Goal: Information Seeking & Learning: Find specific fact

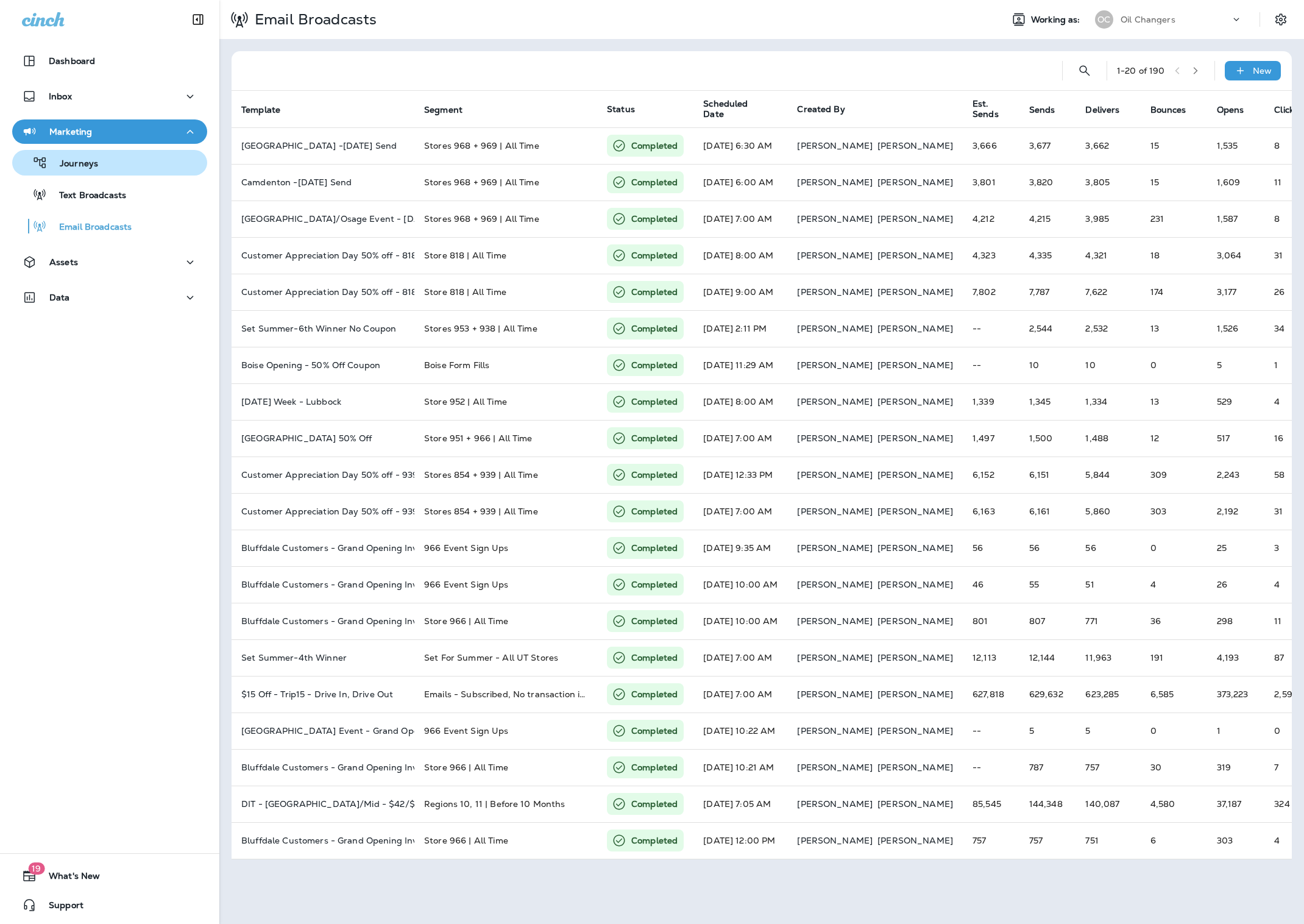
click at [106, 158] on div "Journeys" at bounding box center [110, 162] width 185 height 18
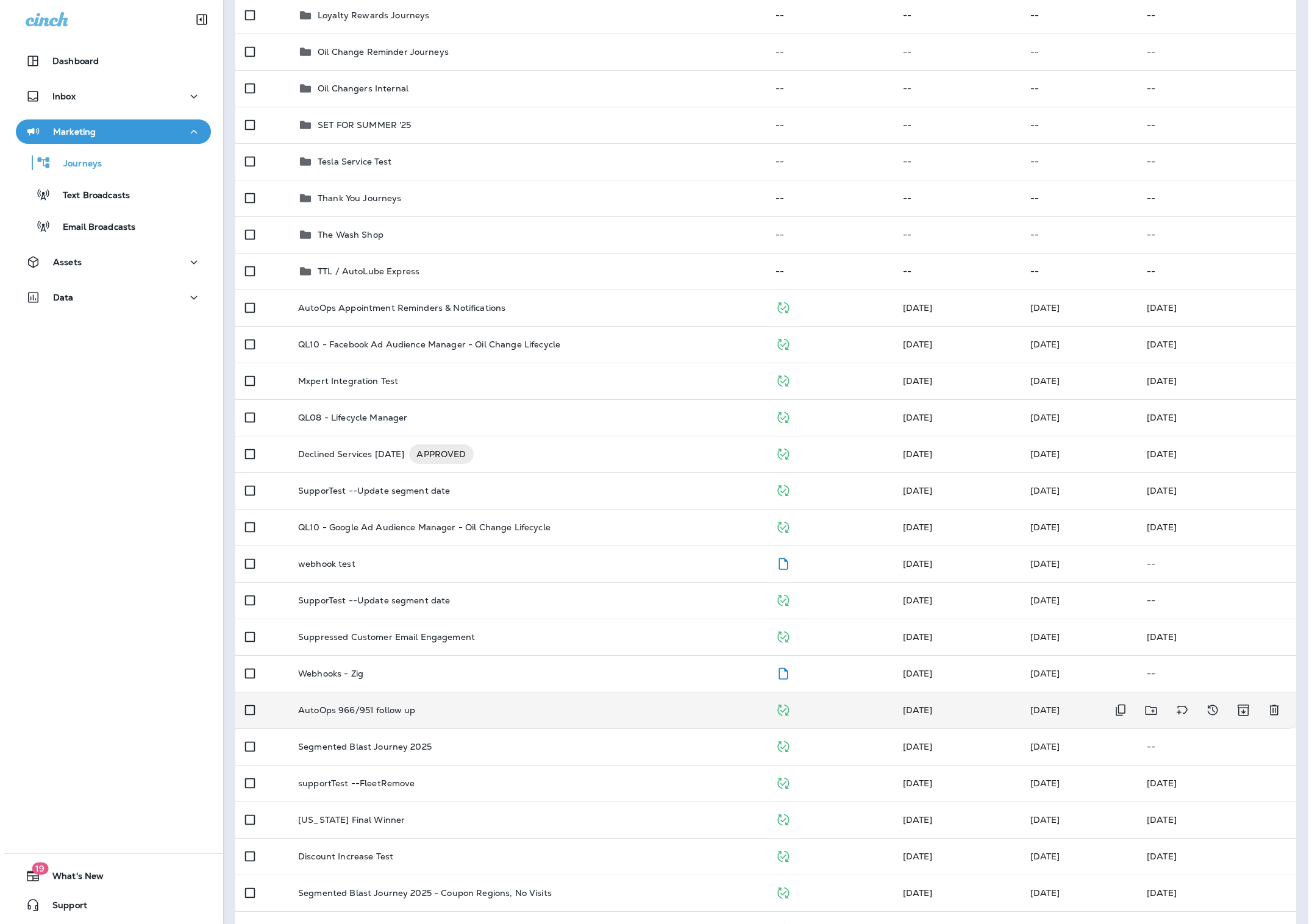
scroll to position [311, 0]
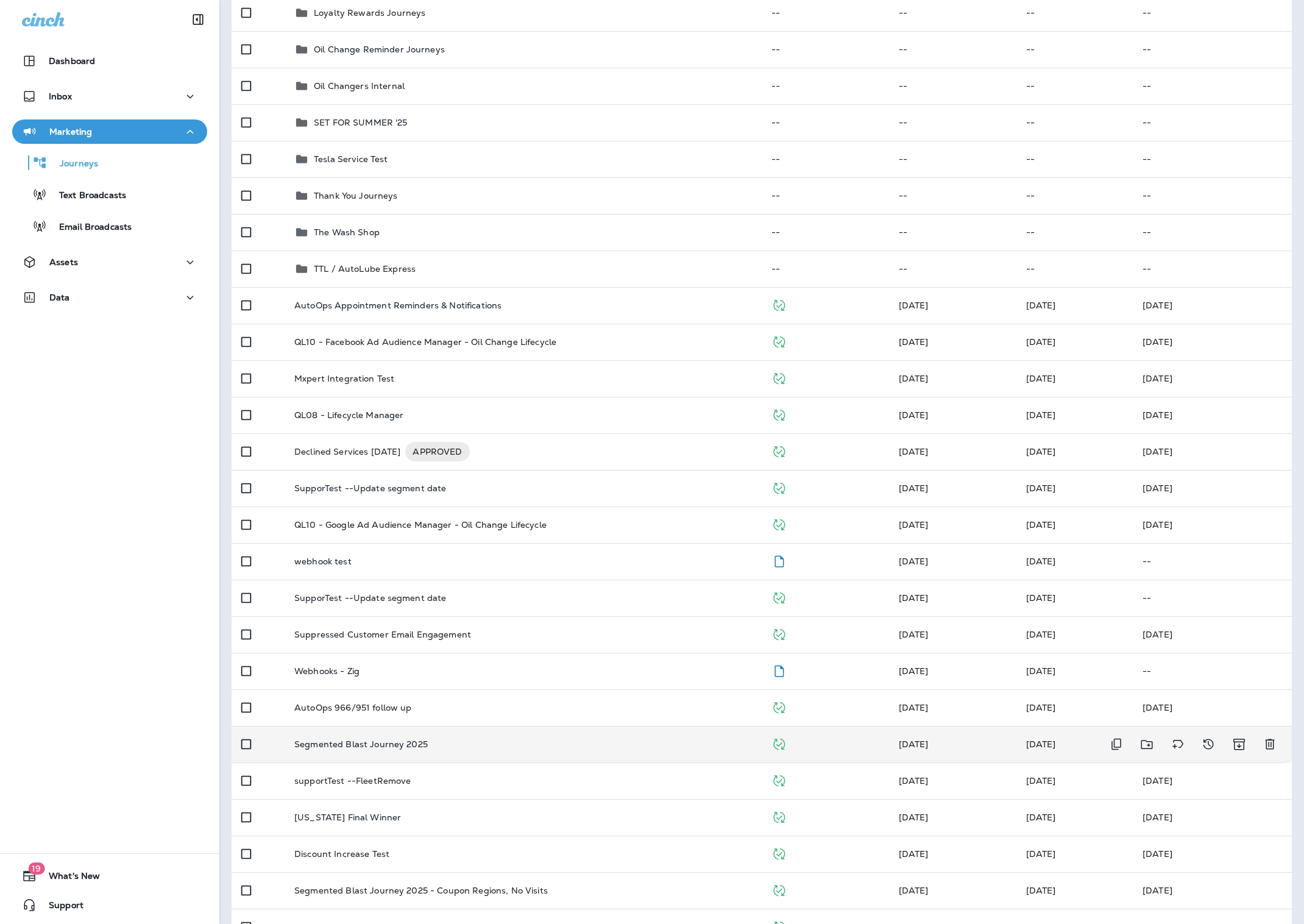
click at [500, 737] on td "Segmented Blast Journey 2025" at bounding box center [523, 744] width 477 height 37
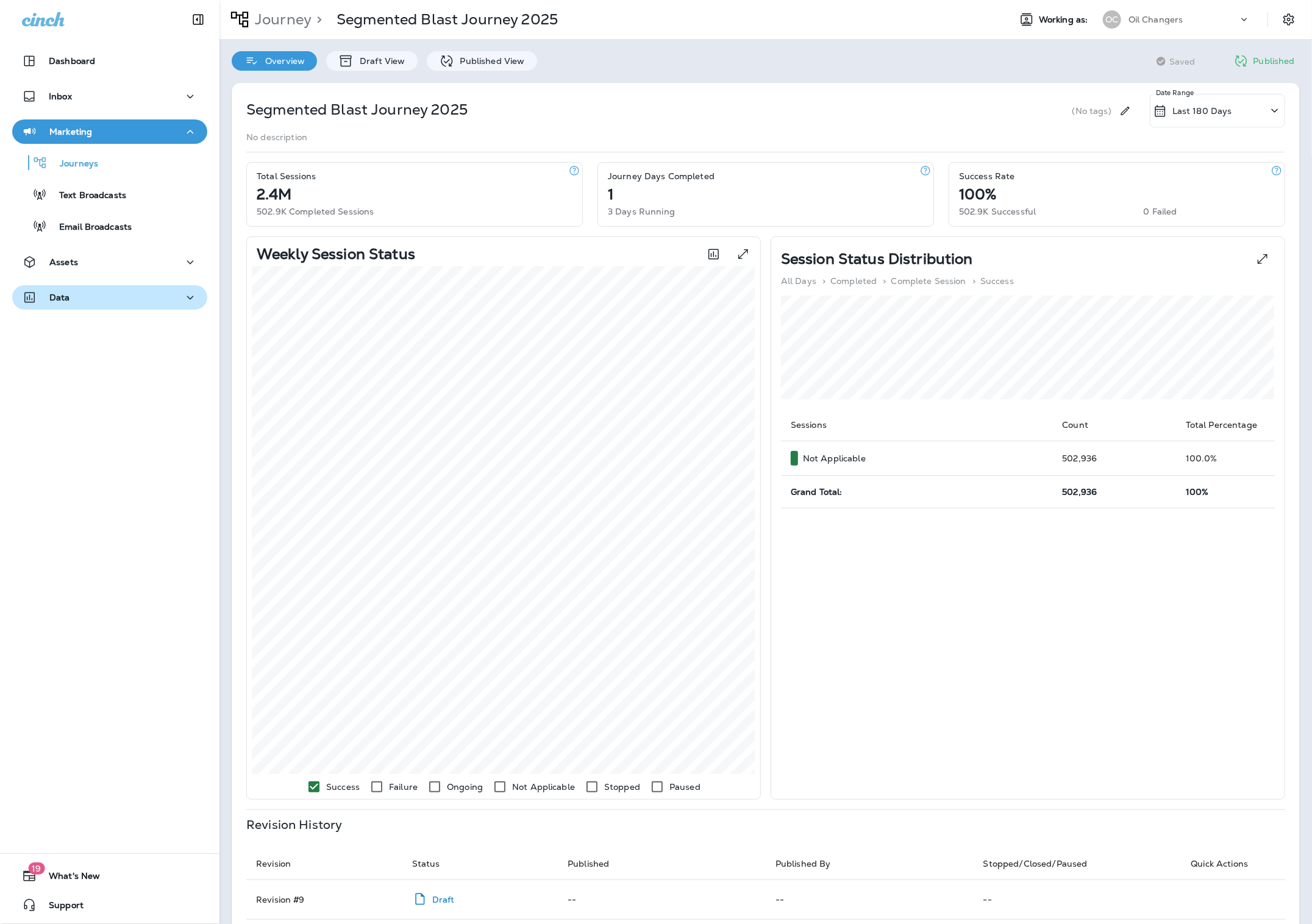
click at [73, 302] on div "Data" at bounding box center [110, 297] width 175 height 15
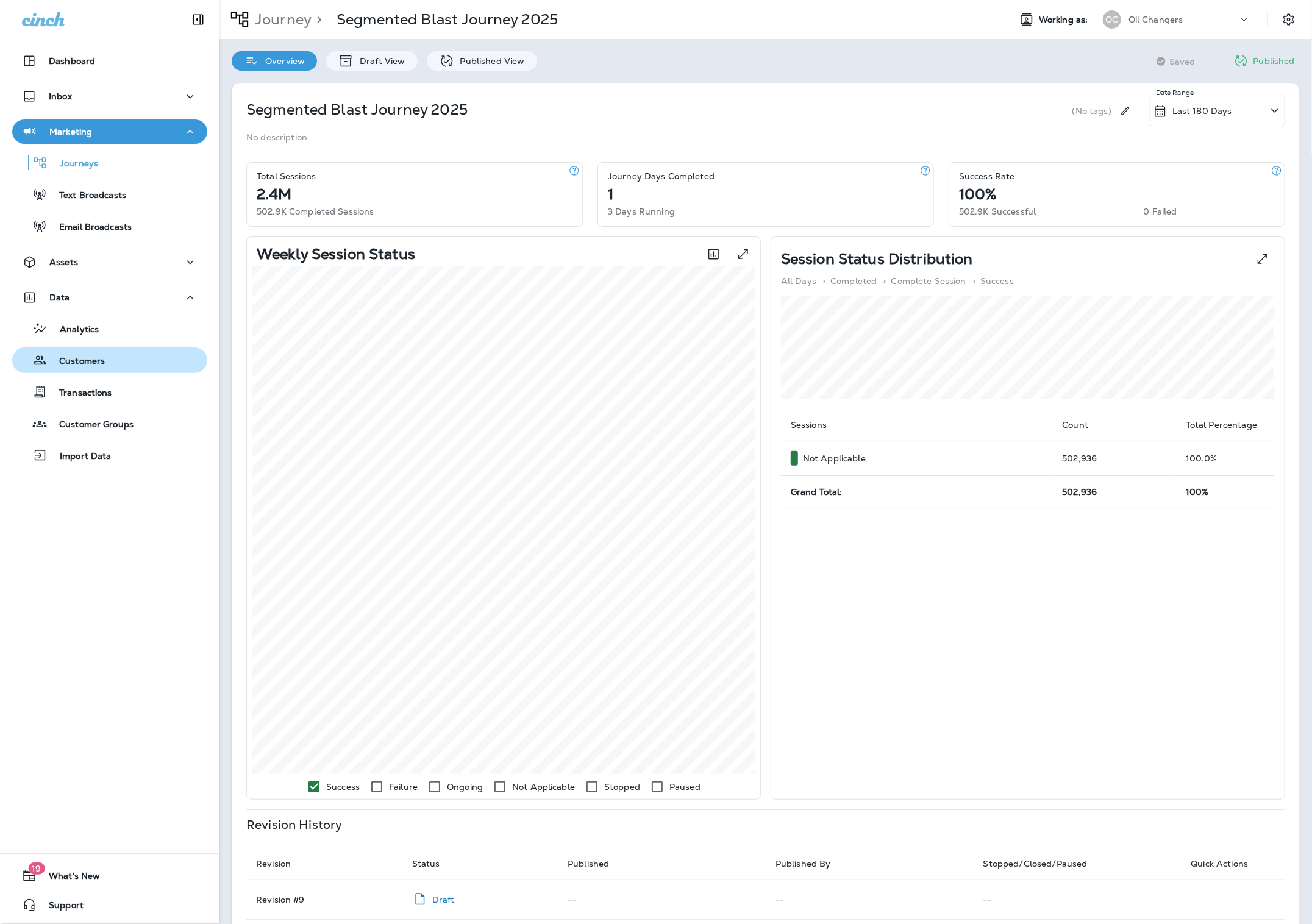
click at [78, 356] on p "Customers" at bounding box center [76, 361] width 58 height 12
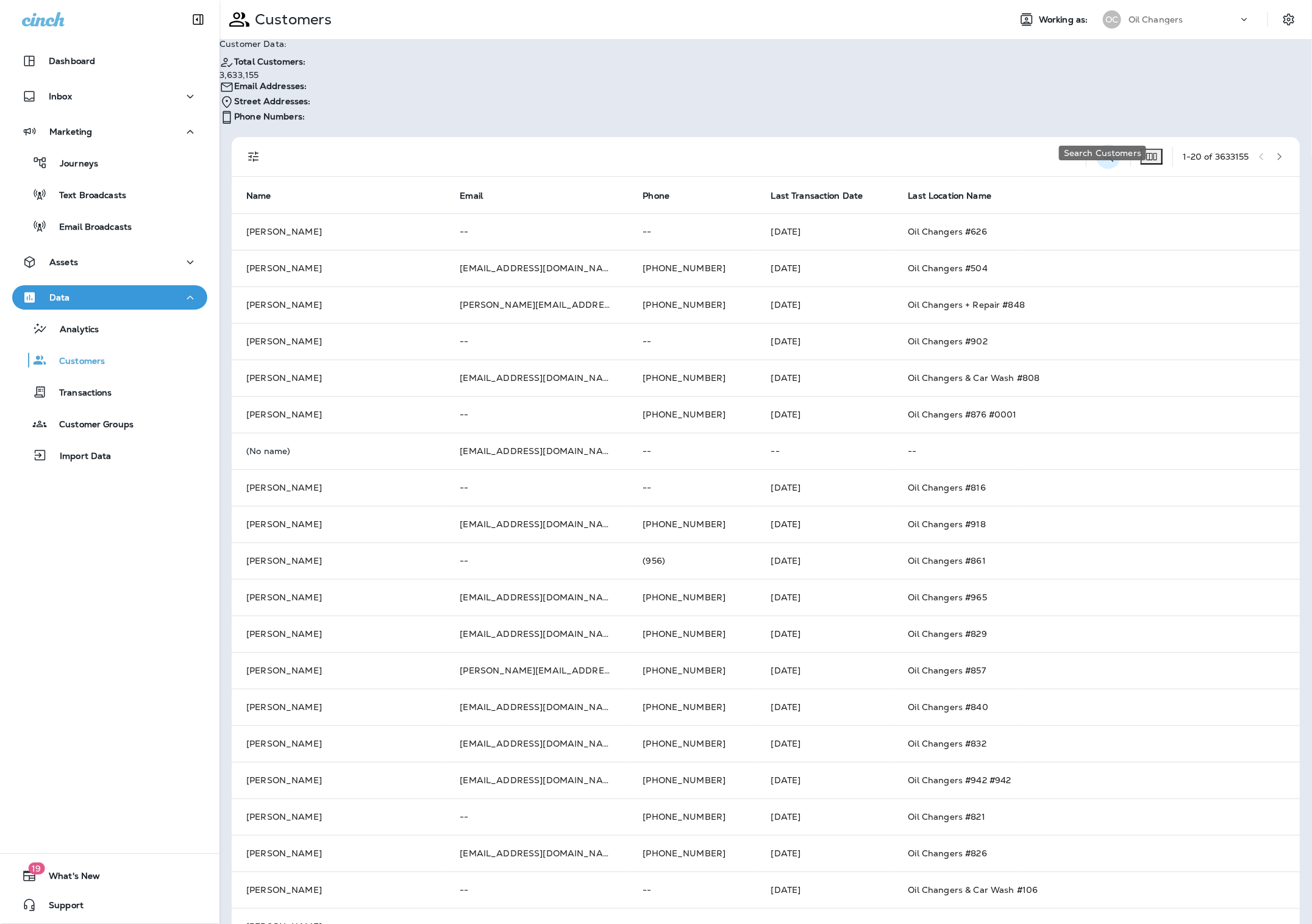
click at [1102, 150] on icon "Search Customers" at bounding box center [1108, 157] width 15 height 15
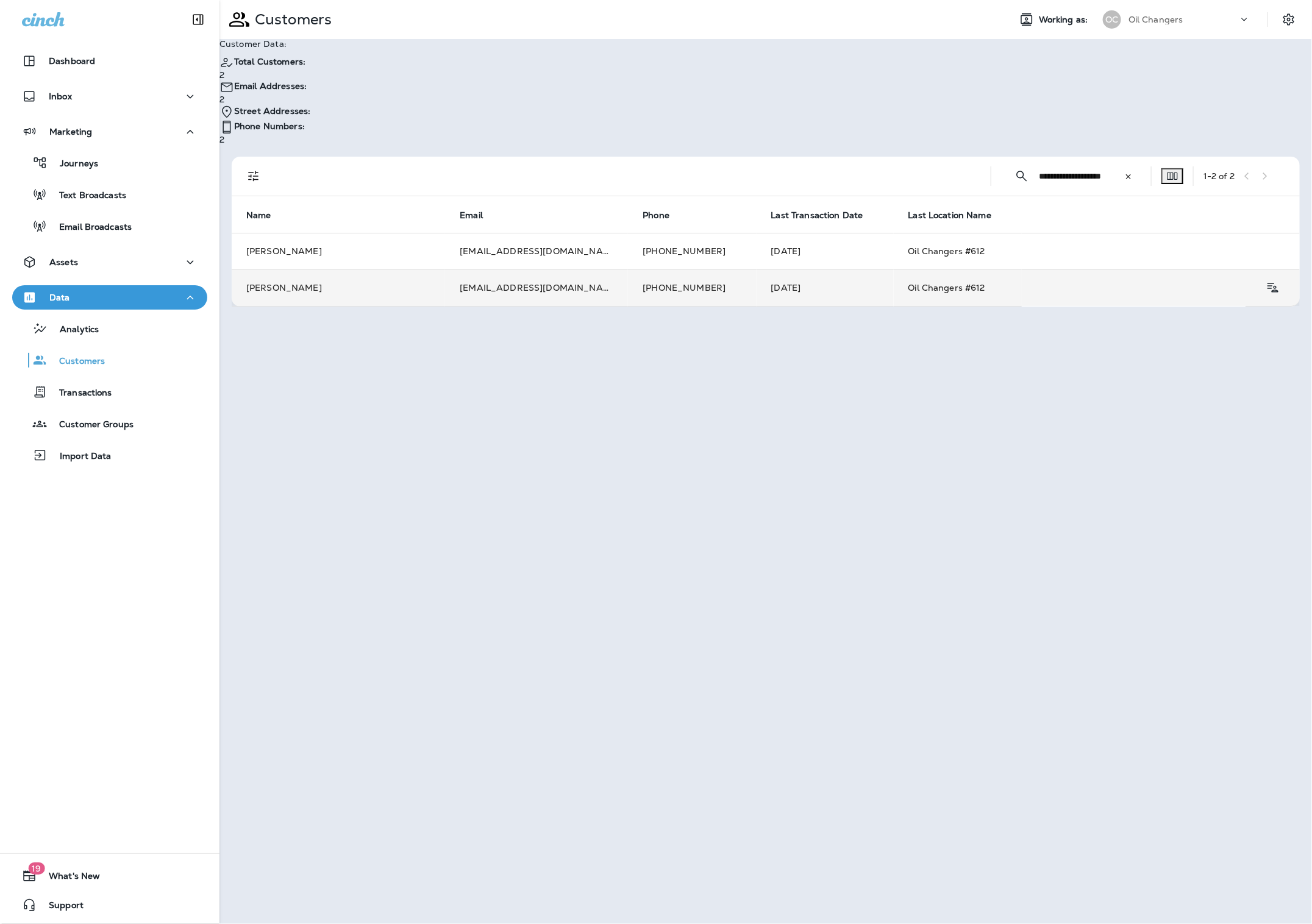
type input "**********"
click at [559, 269] on td "[EMAIL_ADDRESS][DOMAIN_NAME]" at bounding box center [537, 288] width 183 height 37
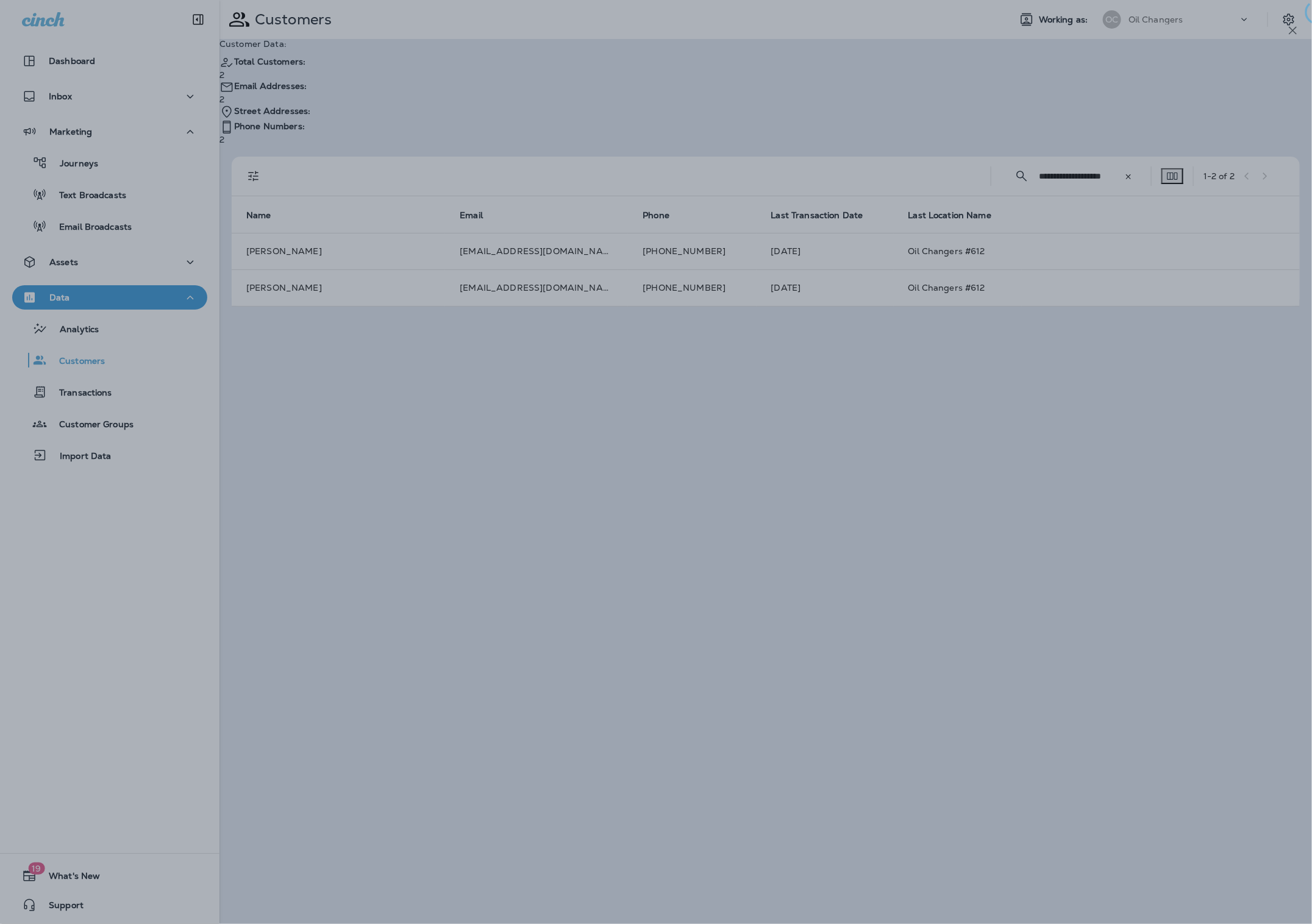
click at [551, 273] on div at bounding box center [673, 462] width 1312 height 924
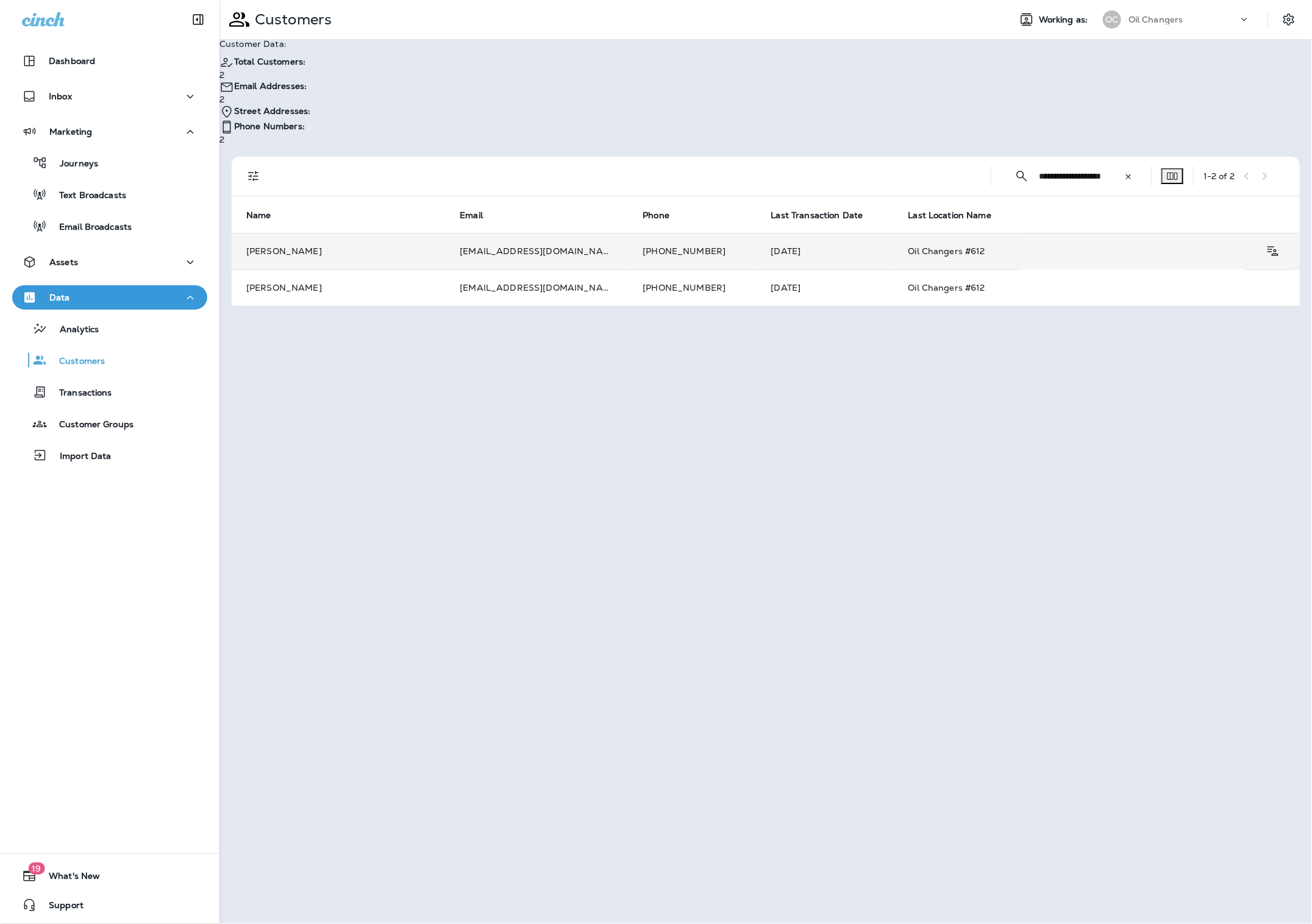
click at [561, 233] on td "[EMAIL_ADDRESS][DOMAIN_NAME]" at bounding box center [537, 251] width 183 height 37
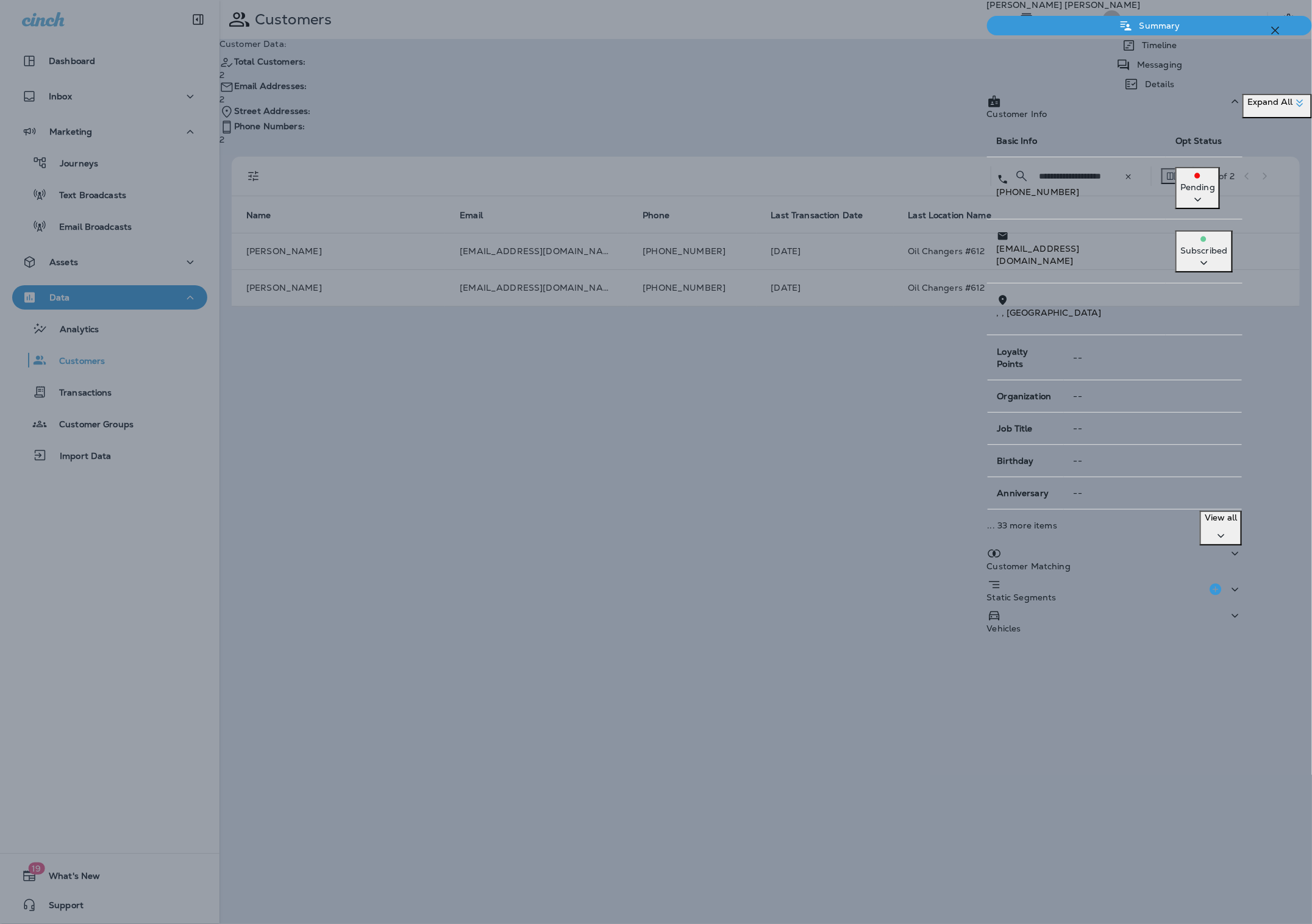
click at [767, 448] on div "[PERSON_NAME] Summary Timeline Messaging Details Customer Info Basic Info Opt S…" at bounding box center [656, 462] width 1312 height 924
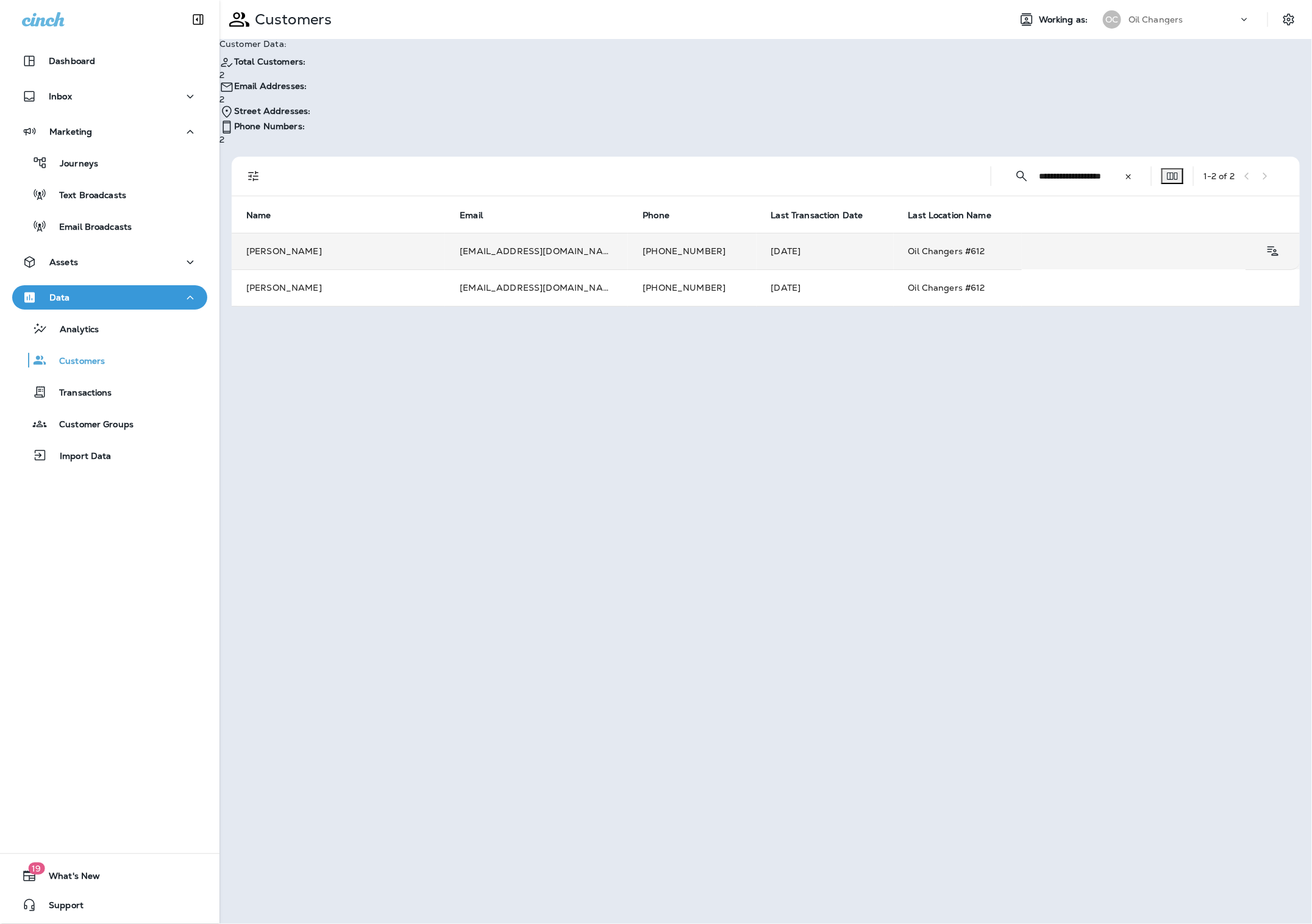
click at [637, 233] on td "[PHONE_NUMBER]" at bounding box center [692, 251] width 128 height 37
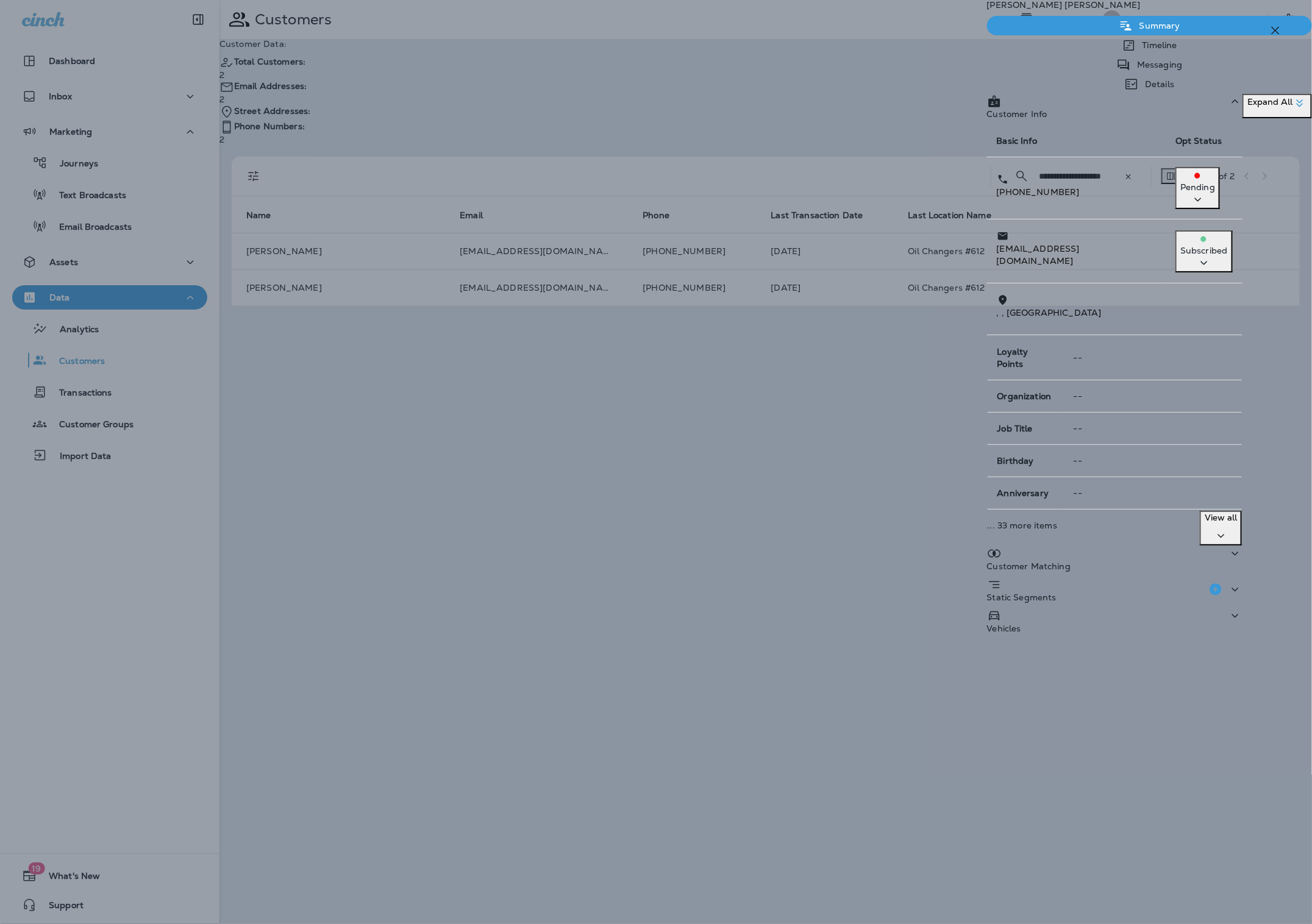
click at [987, 627] on div "Vehicles" at bounding box center [1114, 624] width 255 height 31
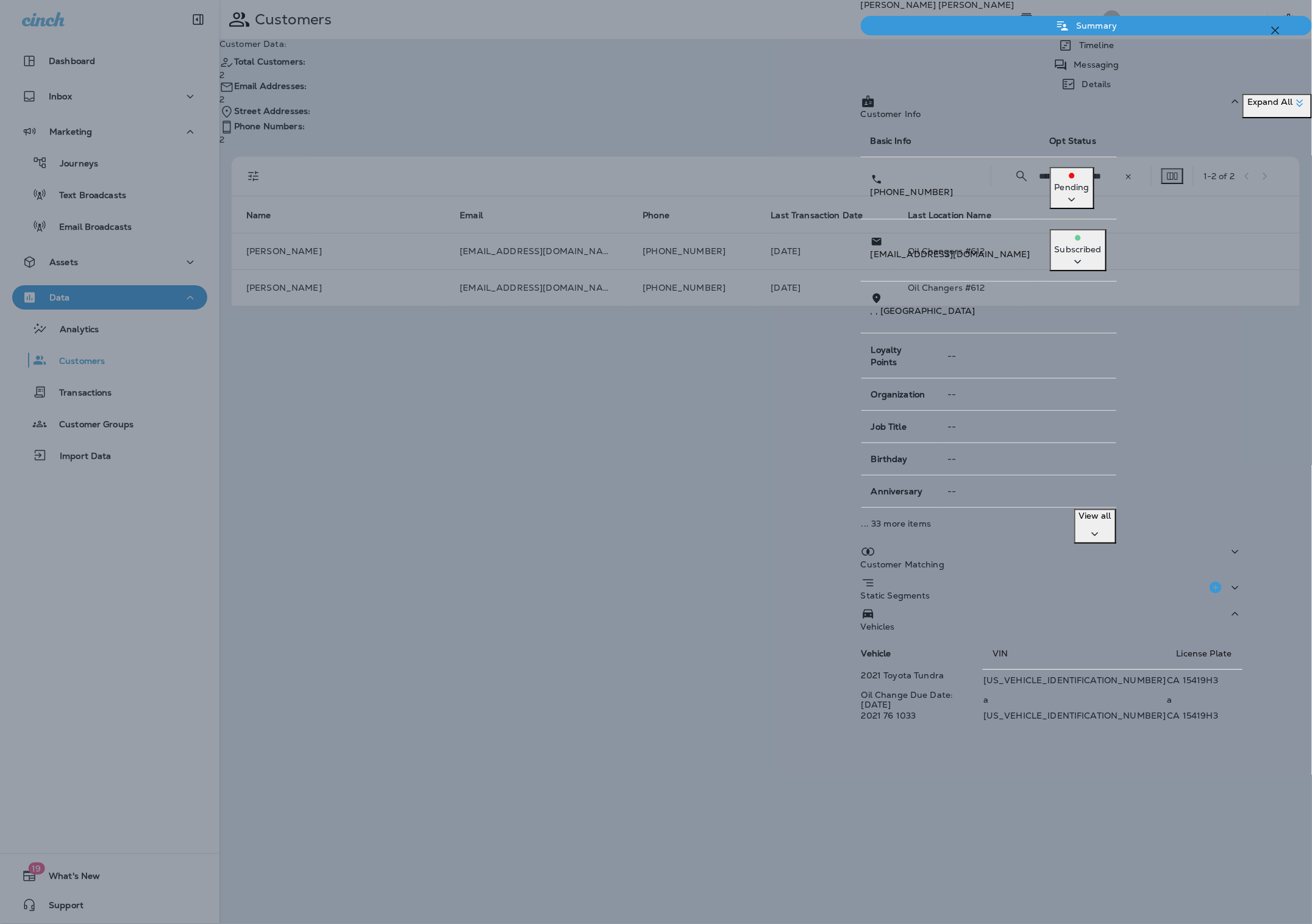
click at [1073, 50] on p "Timeline" at bounding box center [1093, 45] width 41 height 10
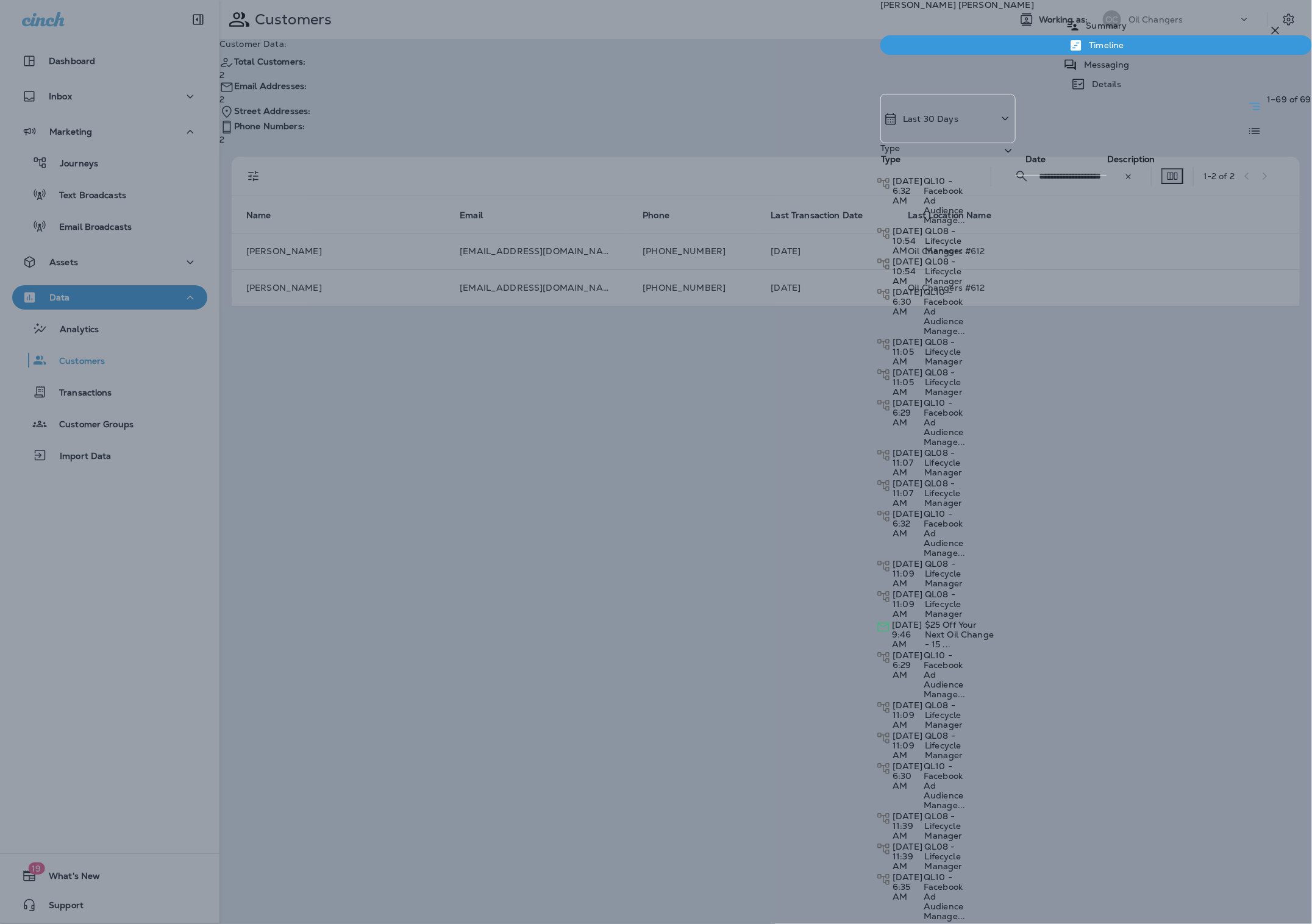
click at [1016, 143] on div "Type" at bounding box center [948, 168] width 136 height 50
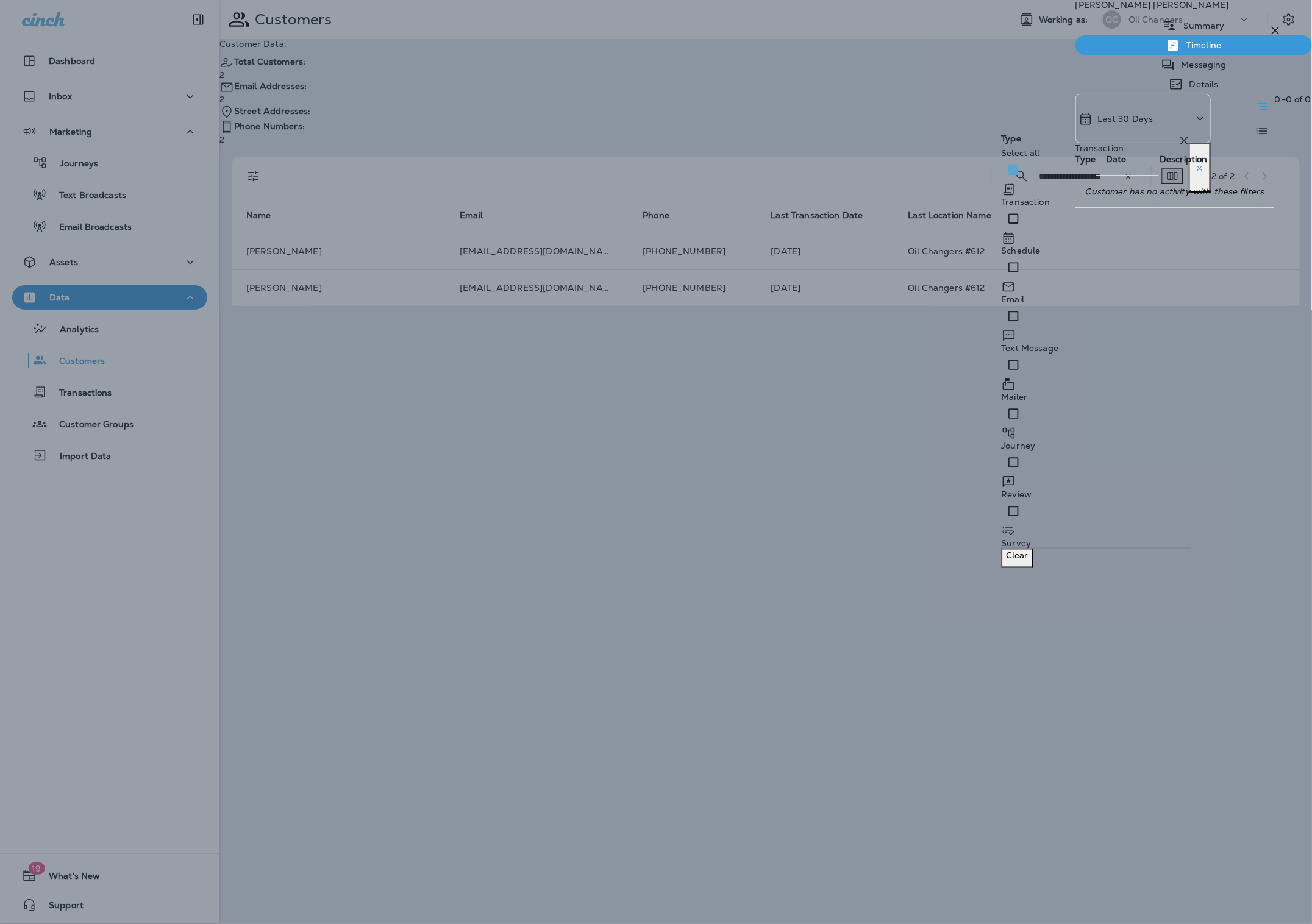
click at [1098, 124] on p "Last 30 Days" at bounding box center [1126, 119] width 55 height 10
click at [906, 172] on div "All" at bounding box center [969, 161] width 190 height 25
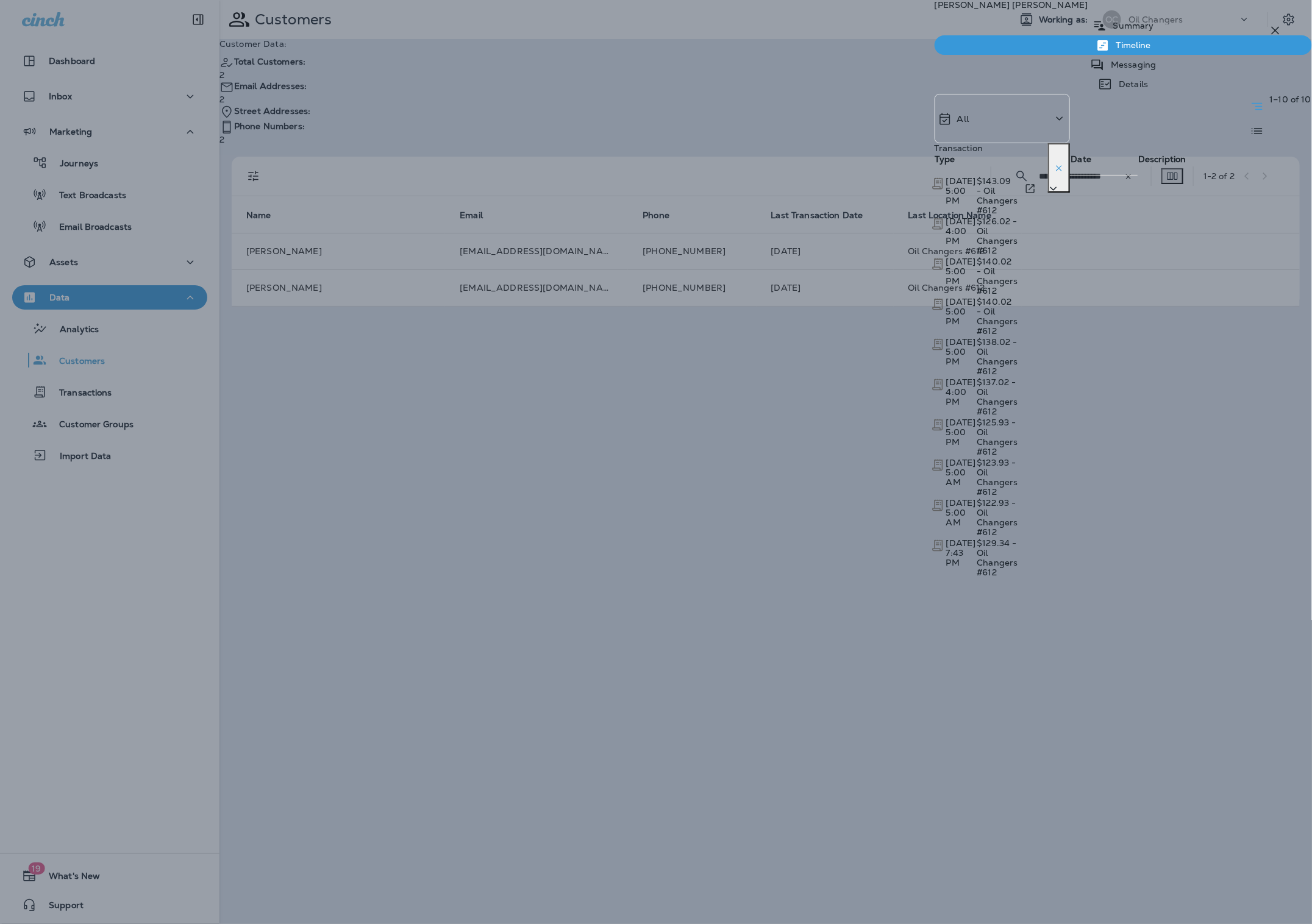
click at [976, 193] on p "[DATE] 5:00 PM" at bounding box center [961, 191] width 30 height 29
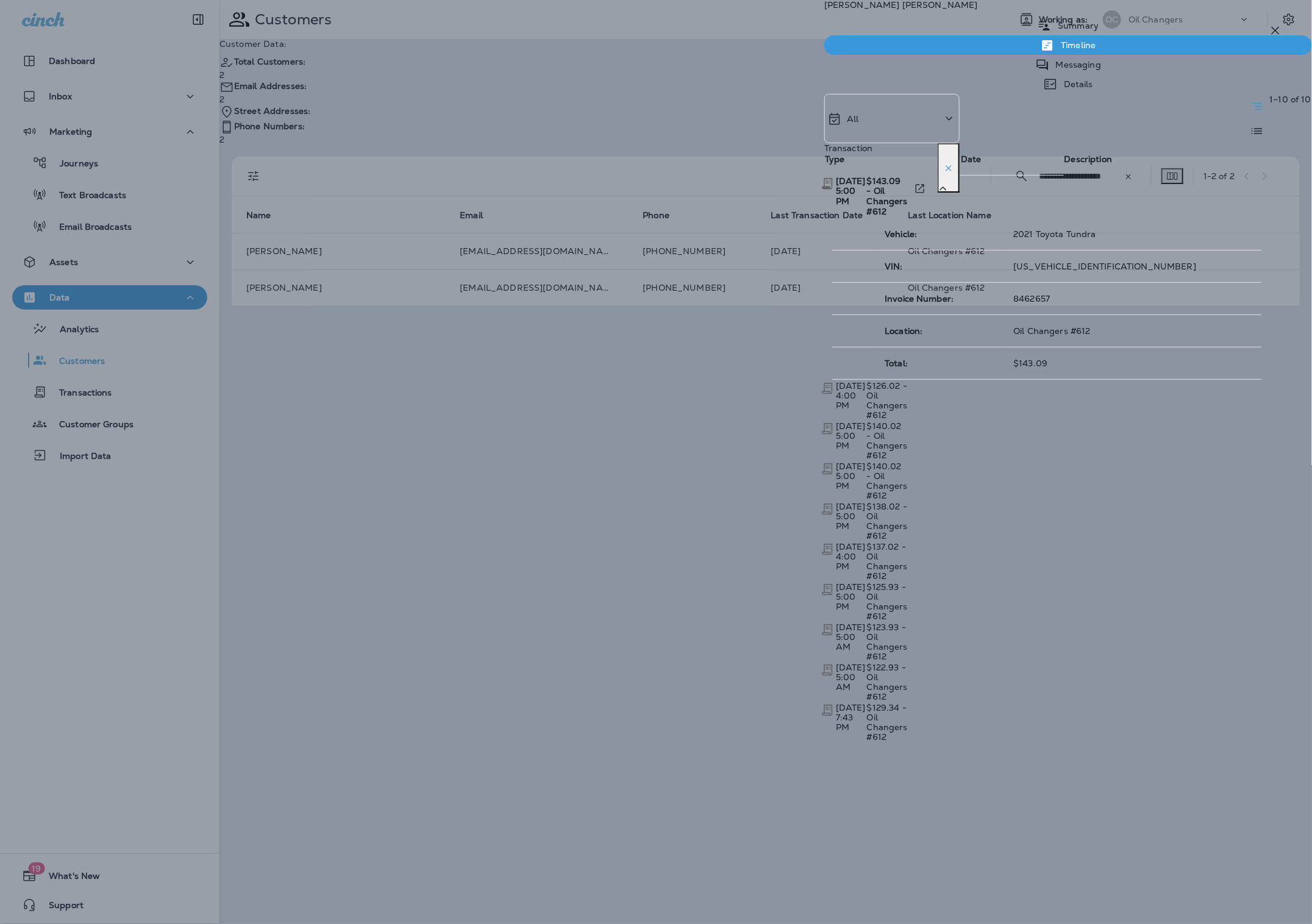
click at [908, 195] on td "$143.09 - Oil Changers #612" at bounding box center [887, 196] width 42 height 42
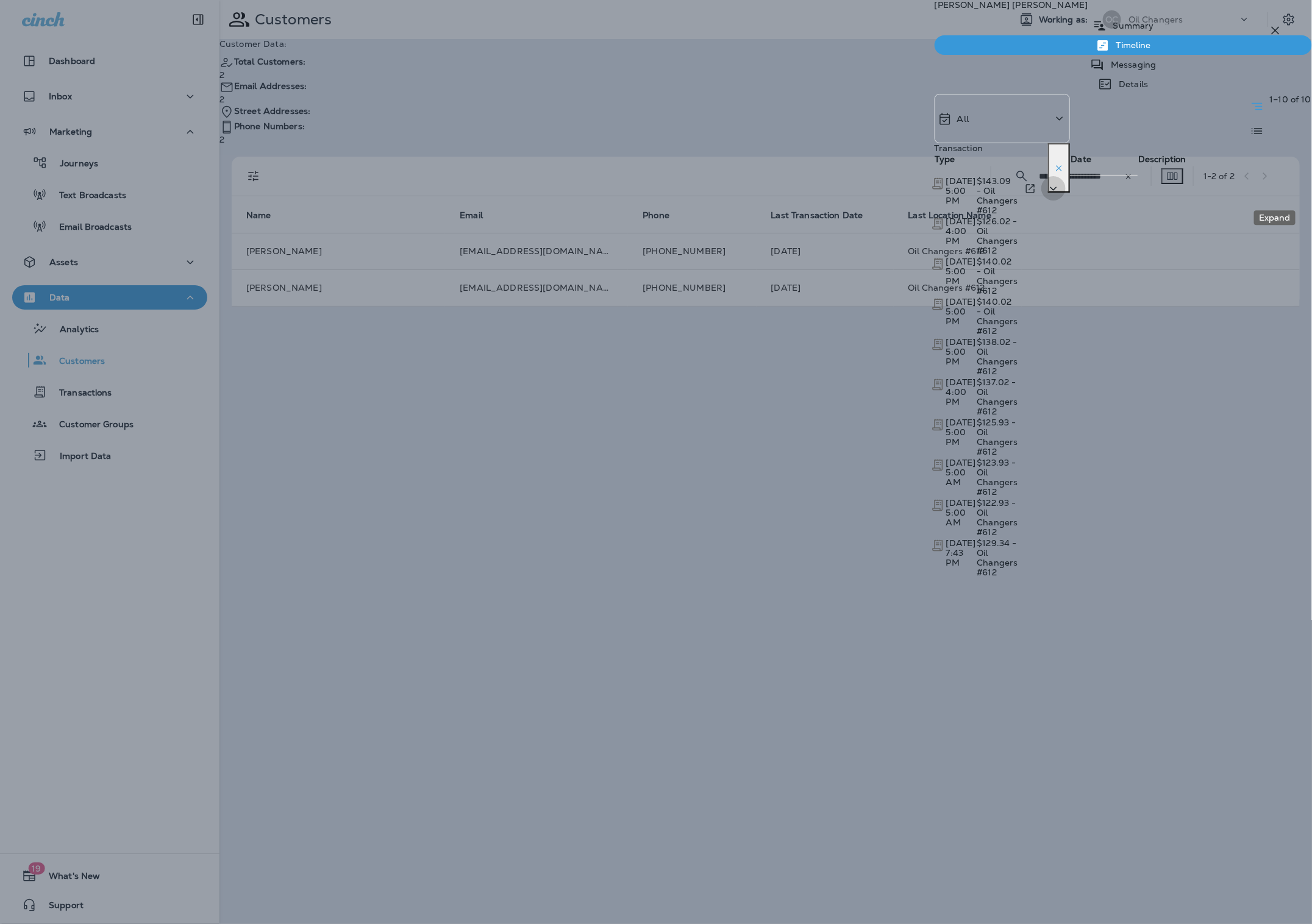
click at [1061, 191] on icon "Expand" at bounding box center [1054, 188] width 15 height 15
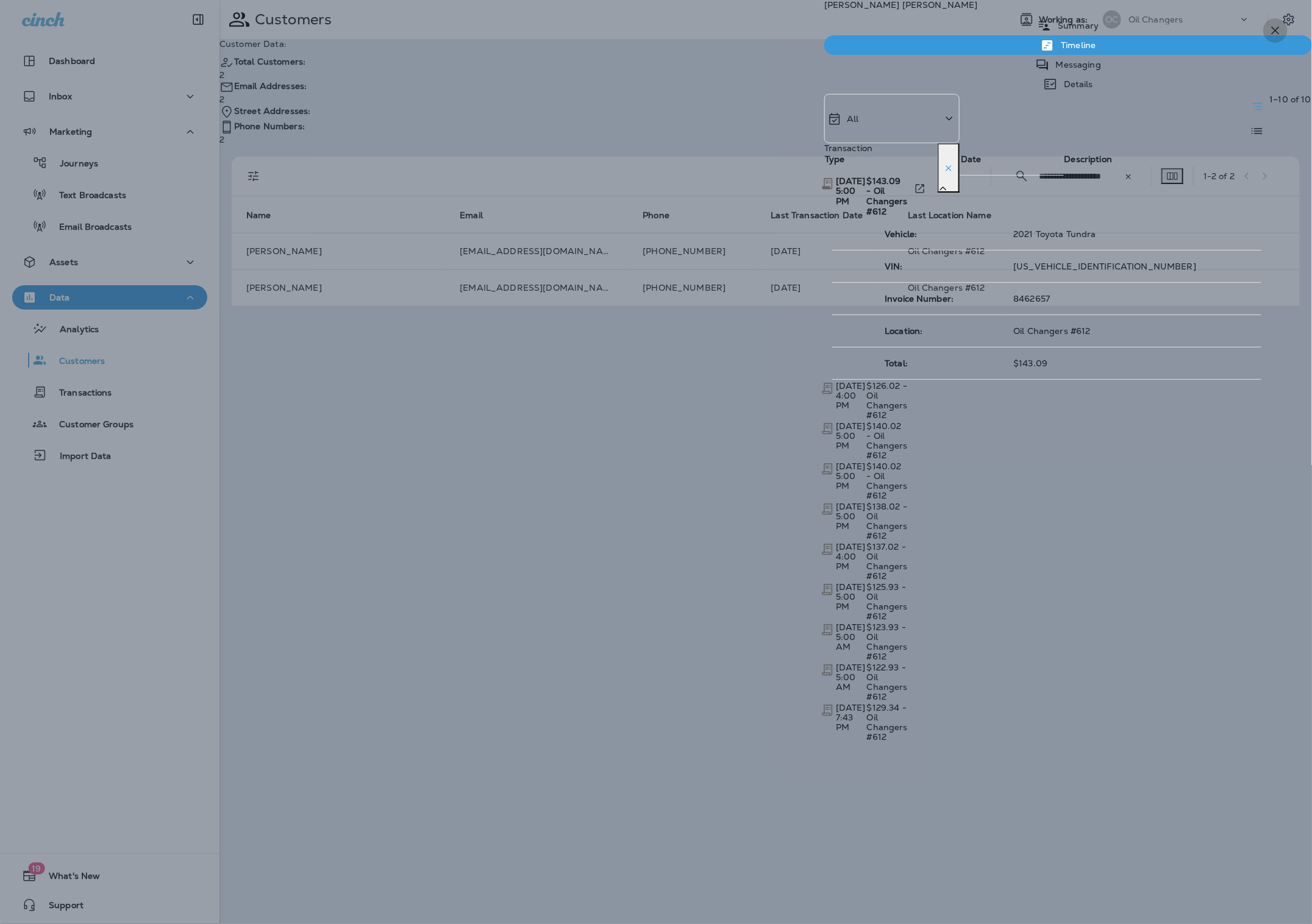
click at [1280, 31] on icon "button" at bounding box center [1276, 31] width 15 height 15
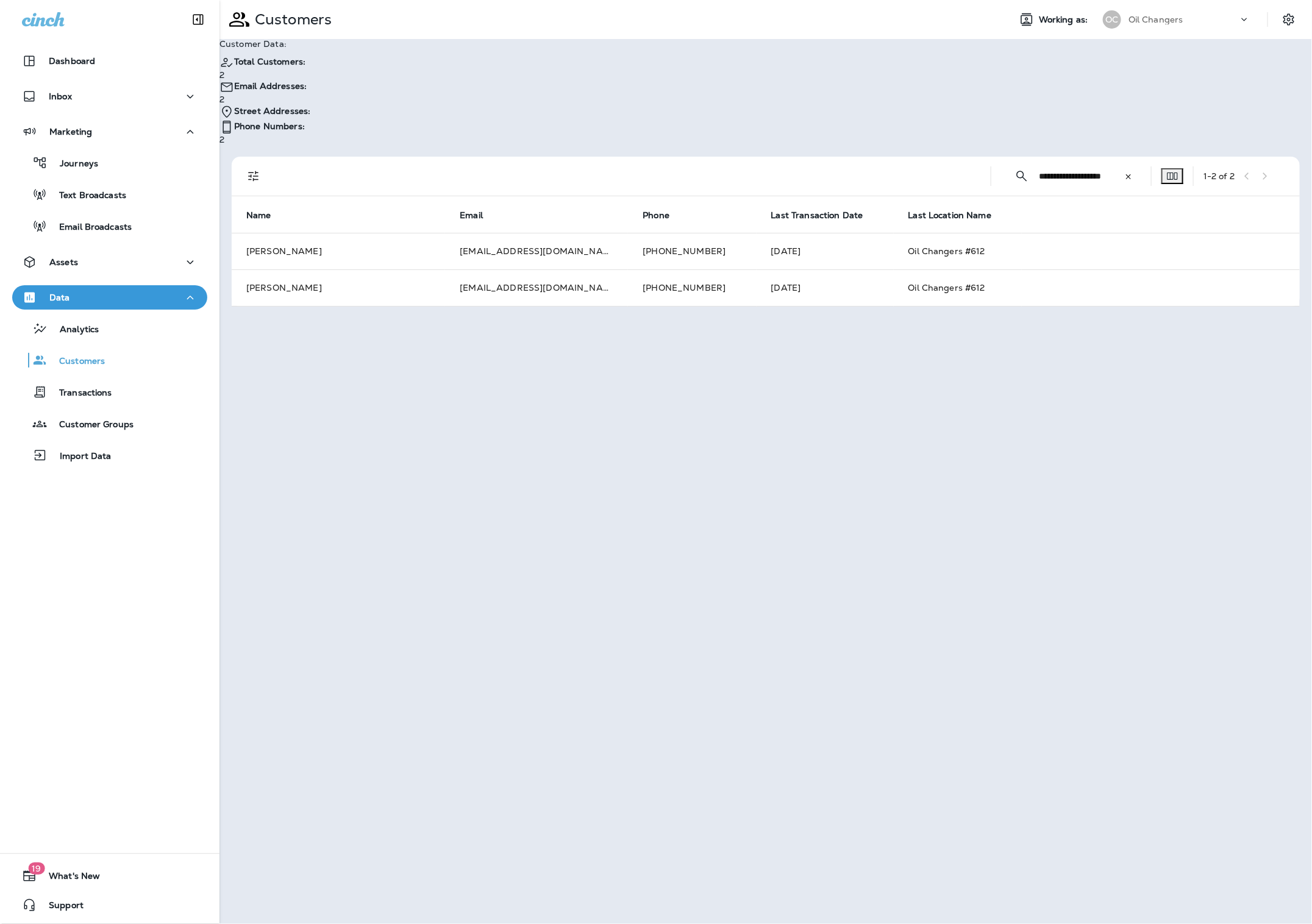
drag, startPoint x: 1109, startPoint y: 126, endPoint x: 1028, endPoint y: 136, distance: 81.6
click at [1124, 172] on icon at bounding box center [1129, 177] width 9 height 9
click at [1051, 178] on input "text" at bounding box center [1096, 185] width 90 height 13
paste input "**********"
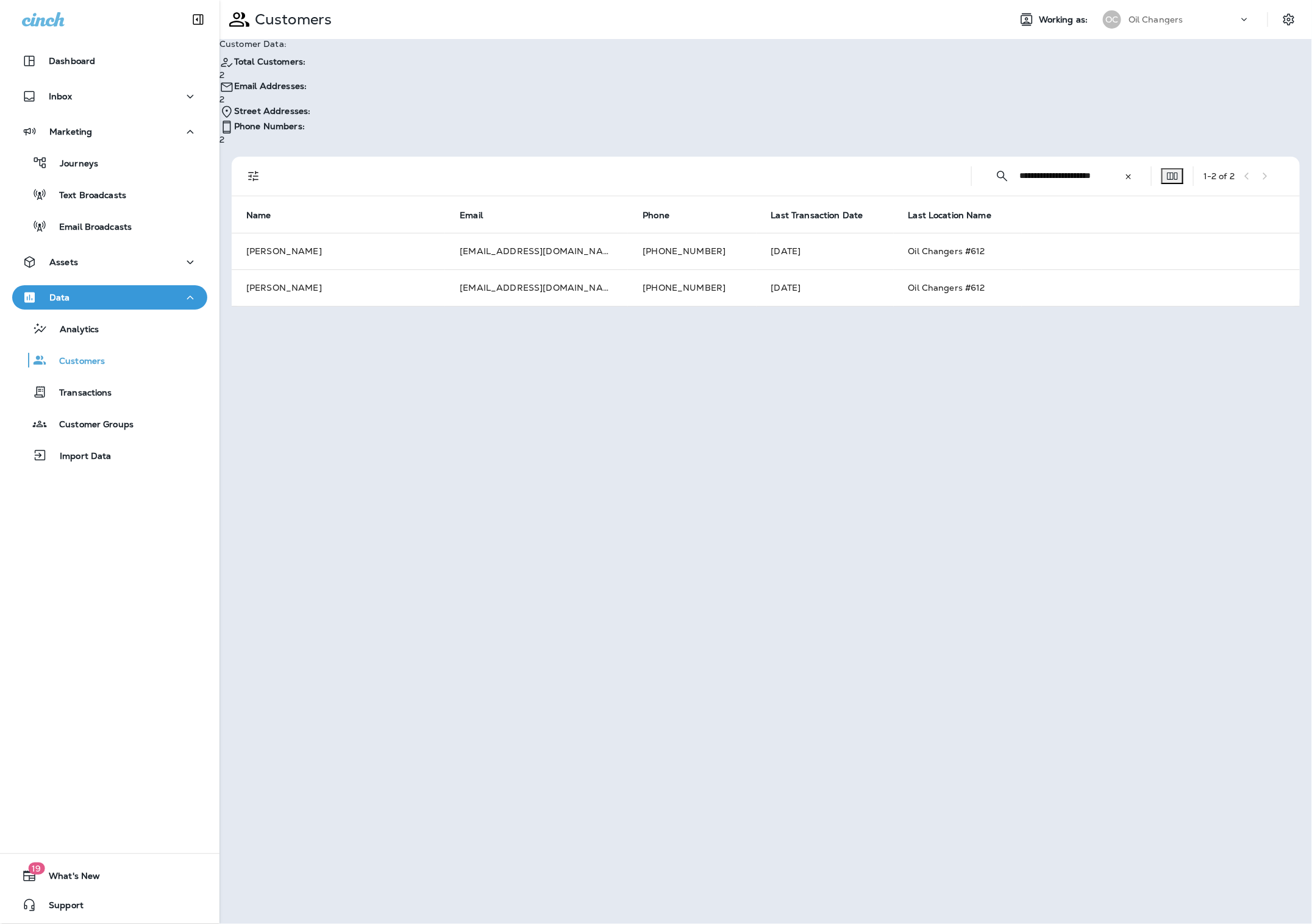
type input "**********"
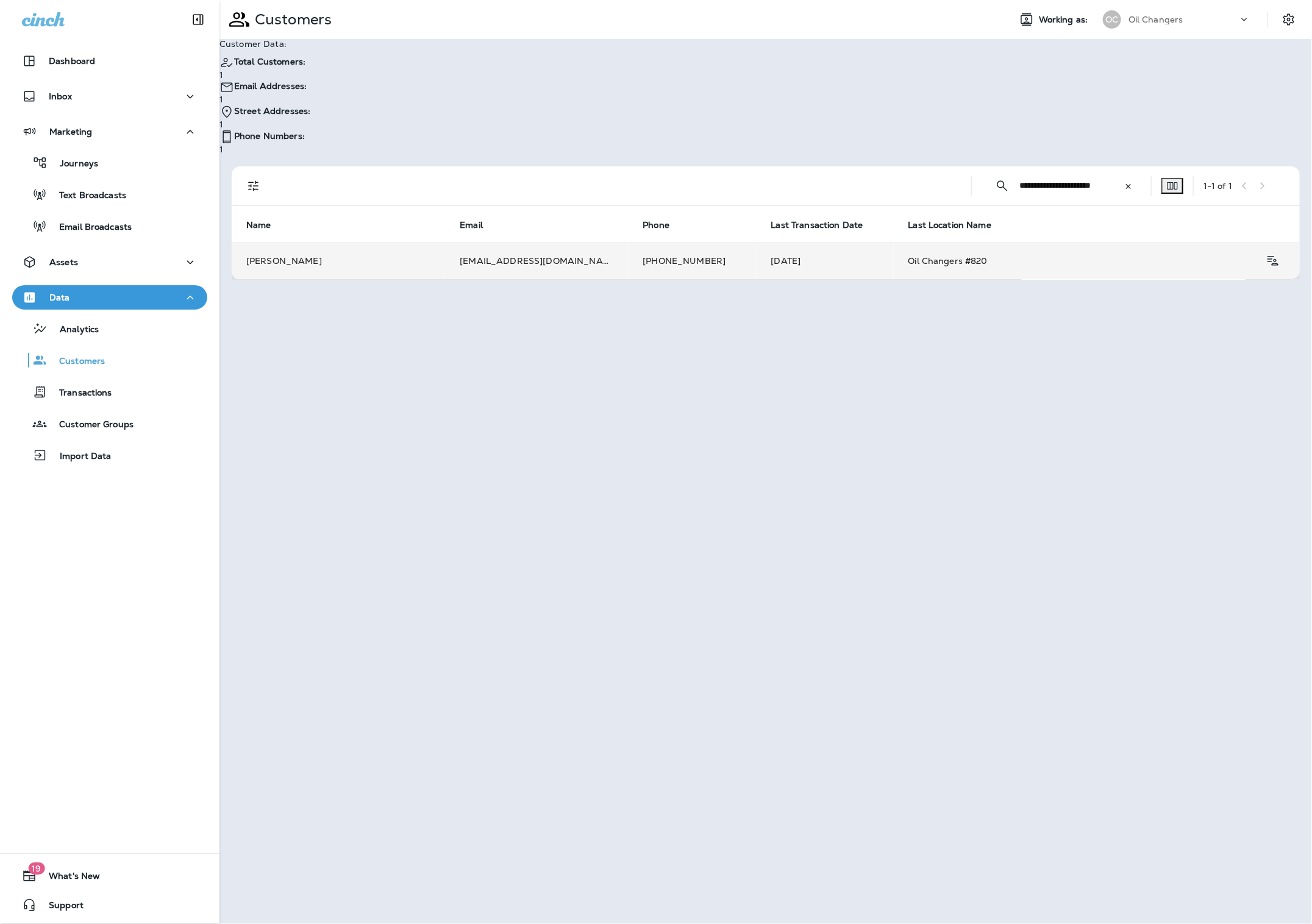
click at [417, 243] on td "[PERSON_NAME]" at bounding box center [339, 261] width 213 height 37
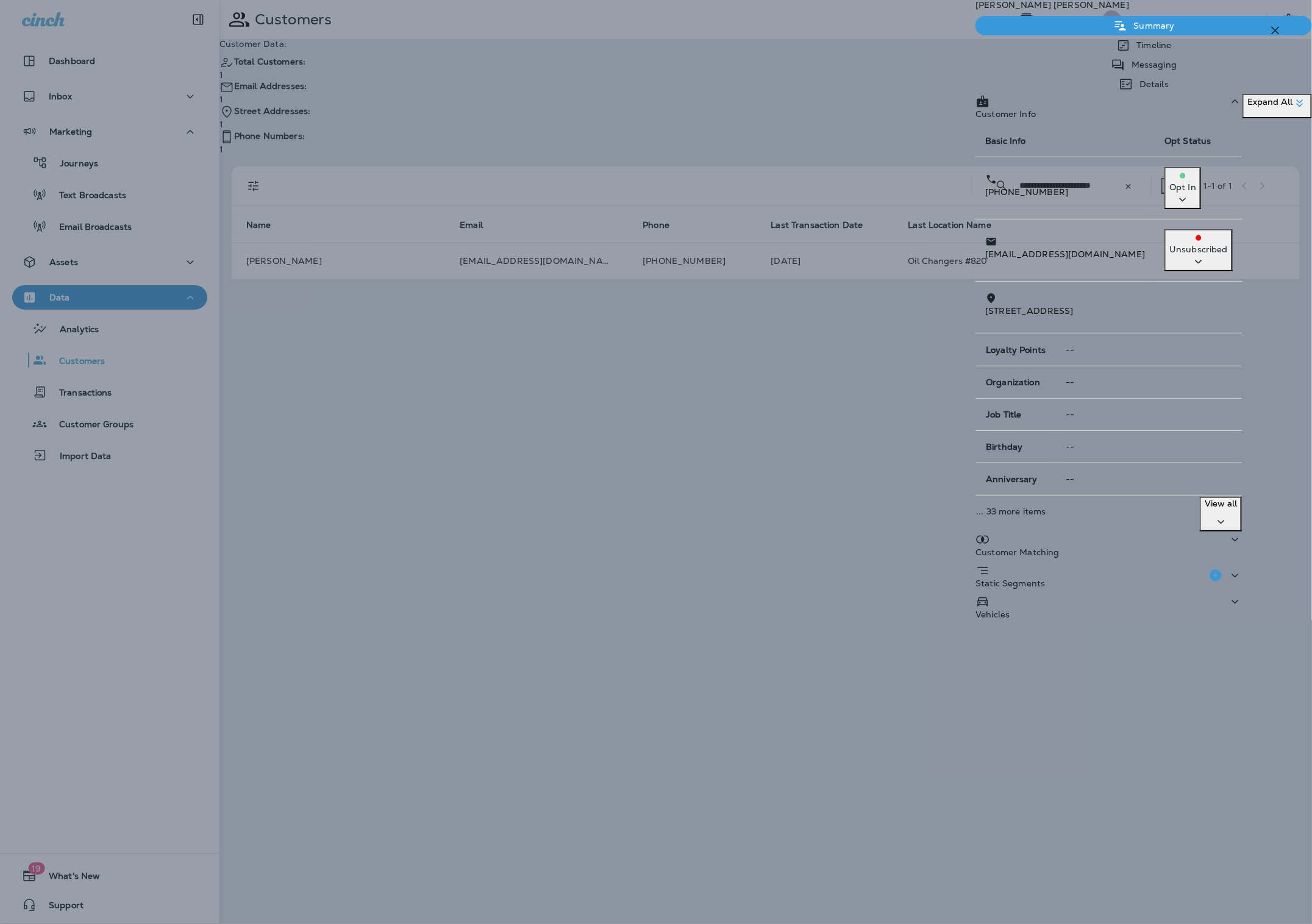
click at [1131, 50] on p "Timeline" at bounding box center [1151, 45] width 41 height 10
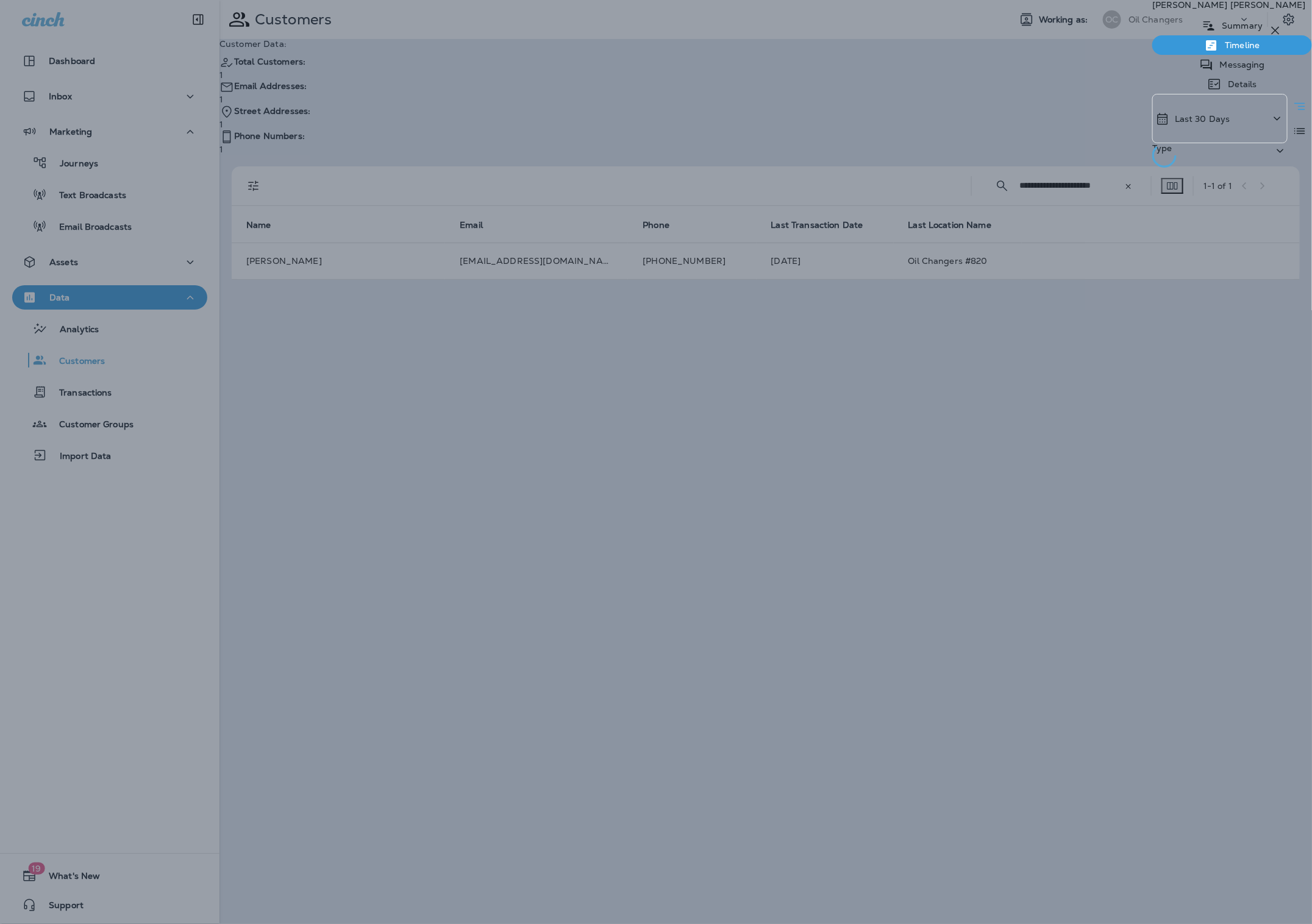
click at [1175, 121] on p "Last 30 Days" at bounding box center [1202, 119] width 55 height 10
click at [931, 172] on div "All" at bounding box center [969, 161] width 190 height 25
click at [1153, 143] on div "Type" at bounding box center [1220, 168] width 136 height 50
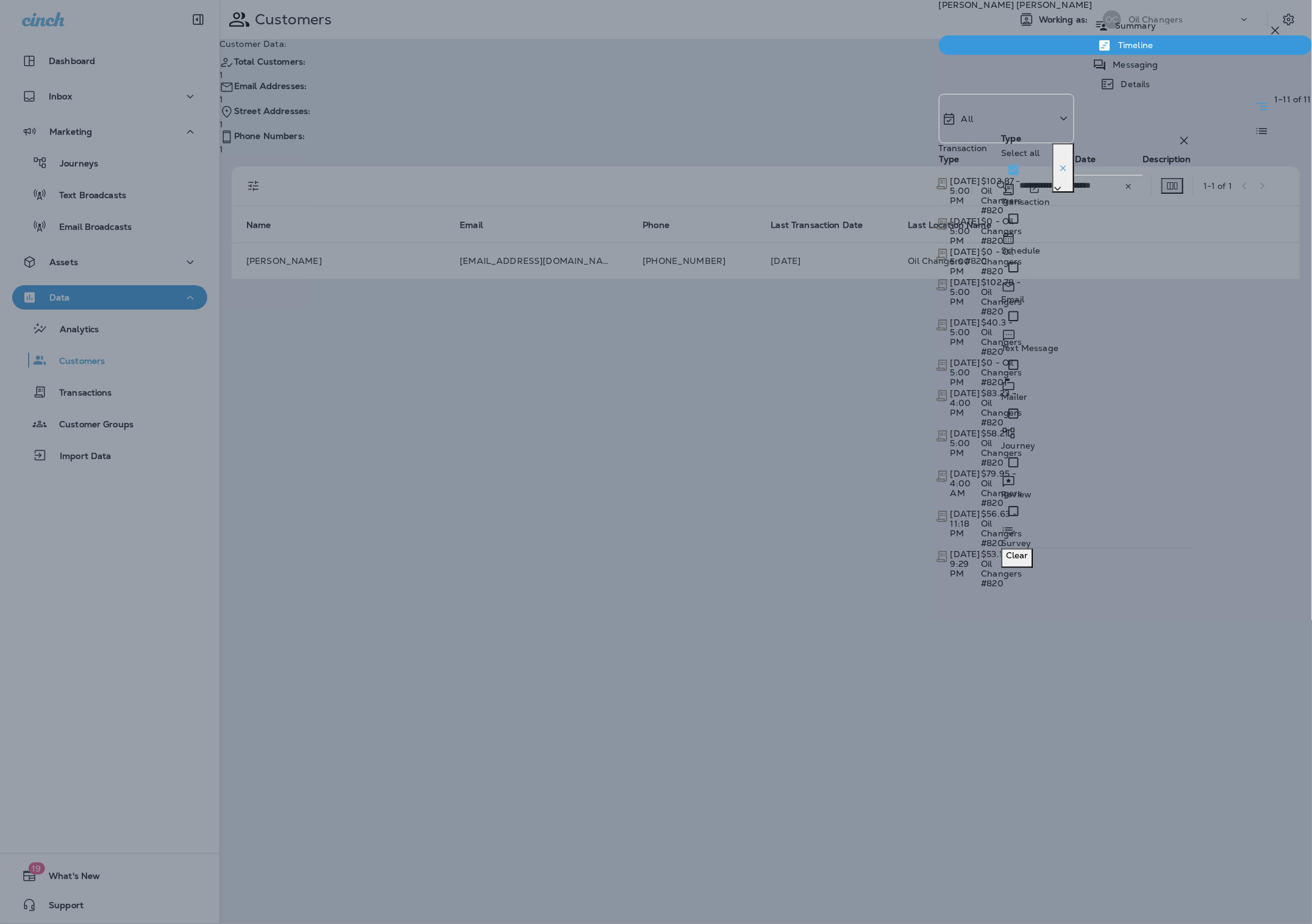
click at [963, 193] on p "[DATE] 5:00 PM" at bounding box center [965, 191] width 30 height 29
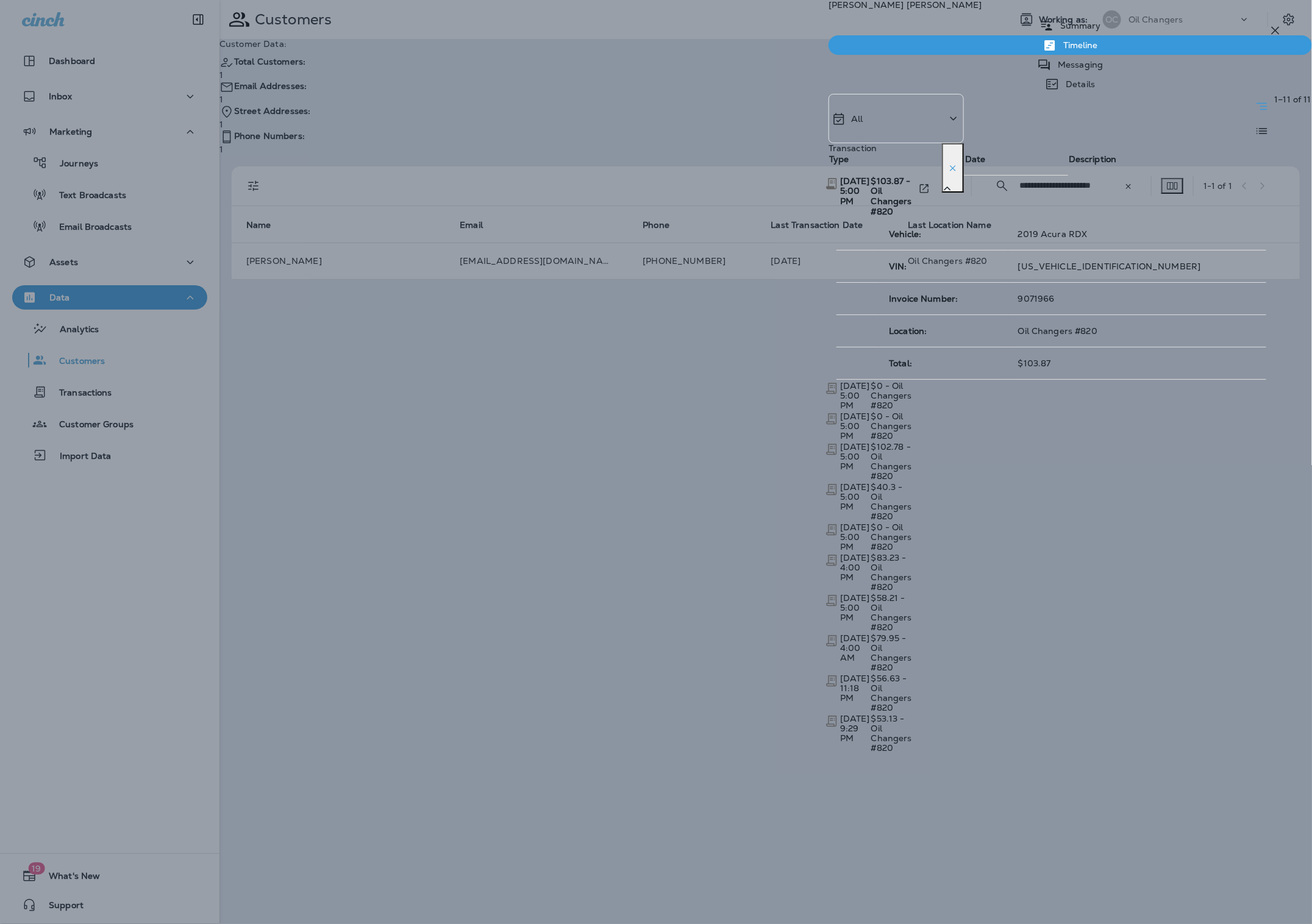
drag, startPoint x: 1107, startPoint y: 288, endPoint x: 1043, endPoint y: 286, distance: 64.0
click at [1051, 288] on tr "Invoice Number: 9071966" at bounding box center [1051, 298] width 430 height 32
copy tr "9071966"
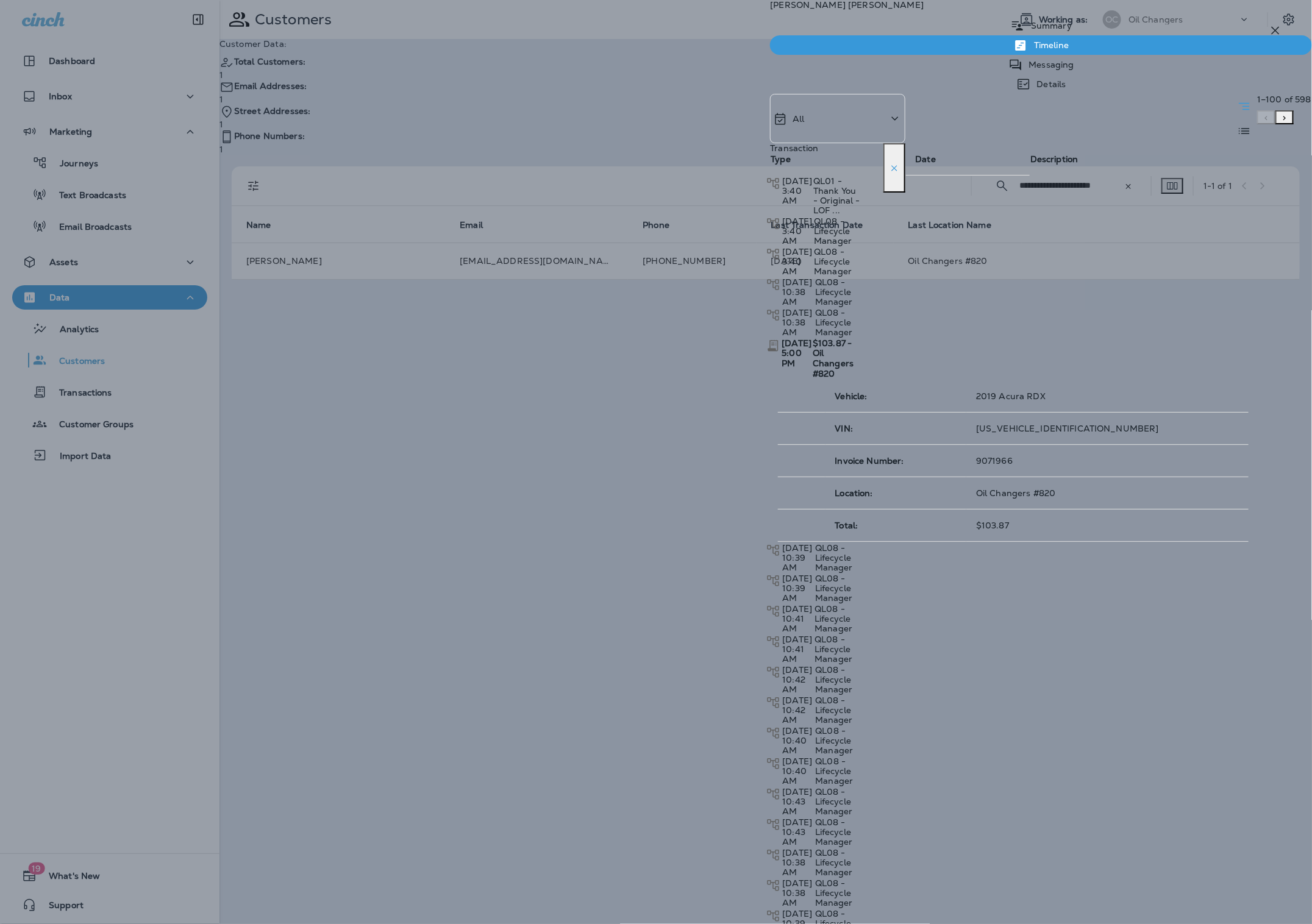
drag, startPoint x: 789, startPoint y: 334, endPoint x: 805, endPoint y: 323, distance: 19.4
click at [789, 334] on div "[PERSON_NAME] Summary Timeline Messaging Details All Transaction Type Date Desc…" at bounding box center [656, 462] width 1312 height 924
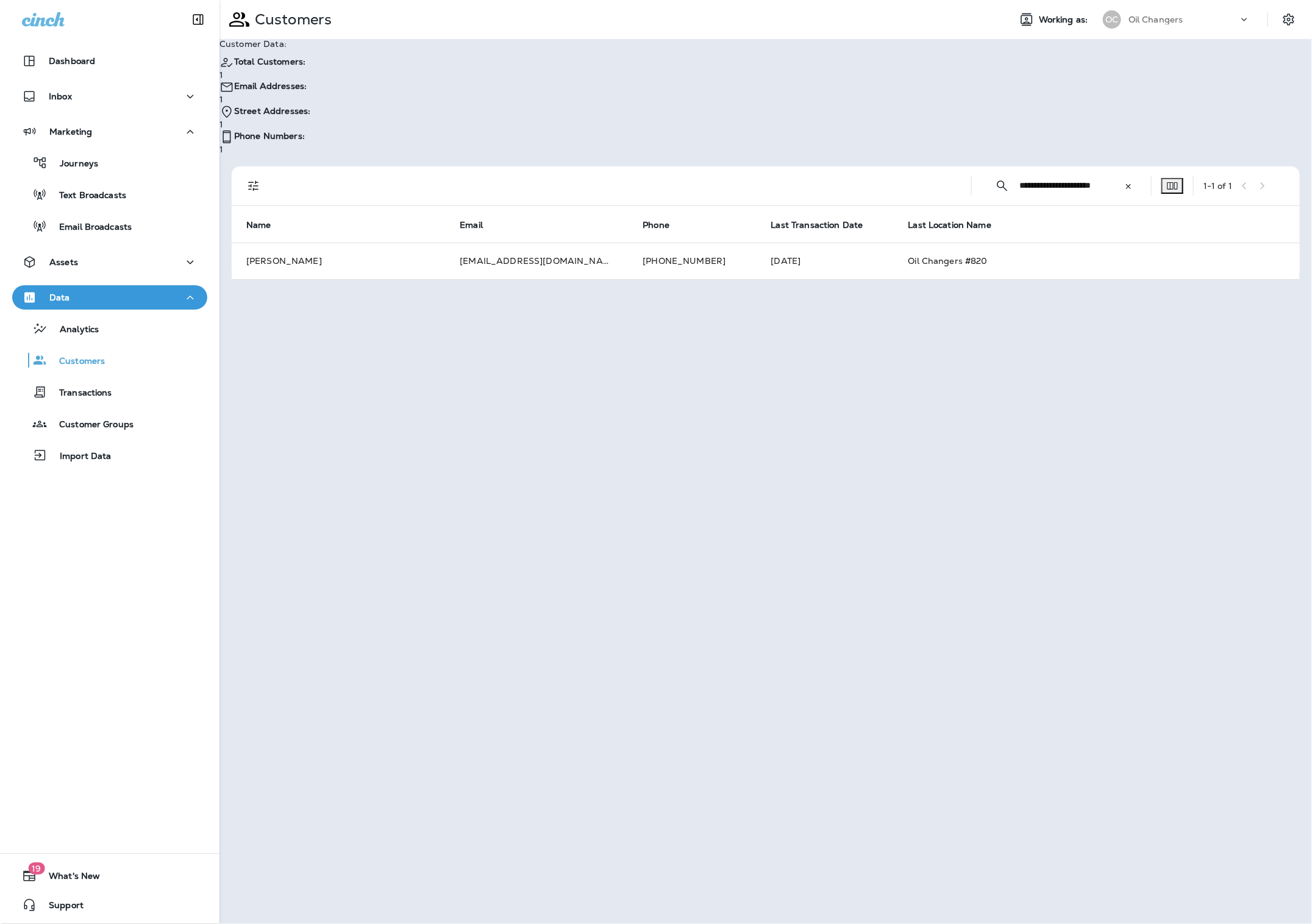
click at [1124, 182] on icon at bounding box center [1129, 186] width 9 height 9
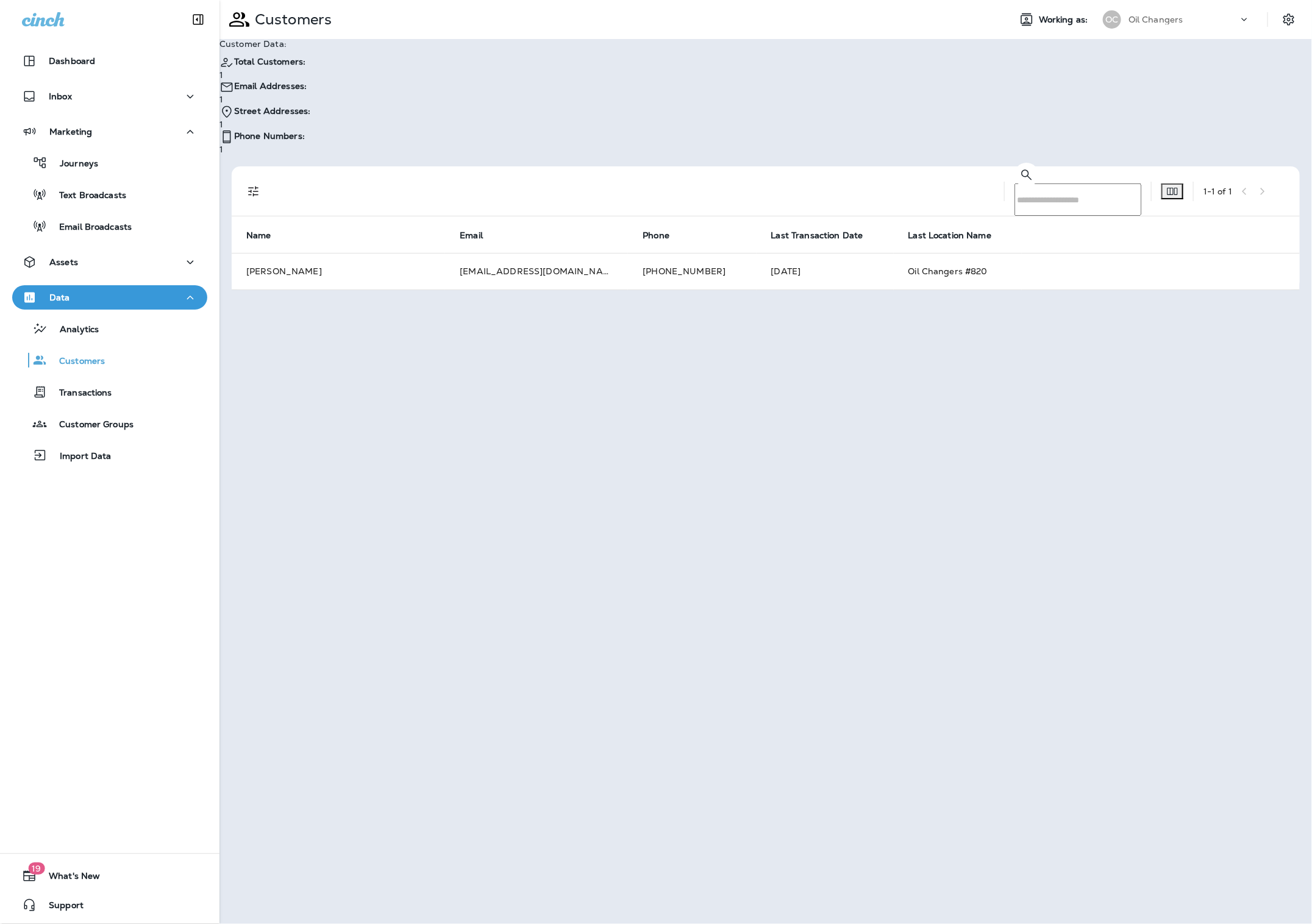
click at [1050, 183] on input "text" at bounding box center [1078, 199] width 127 height 32
paste input "**********"
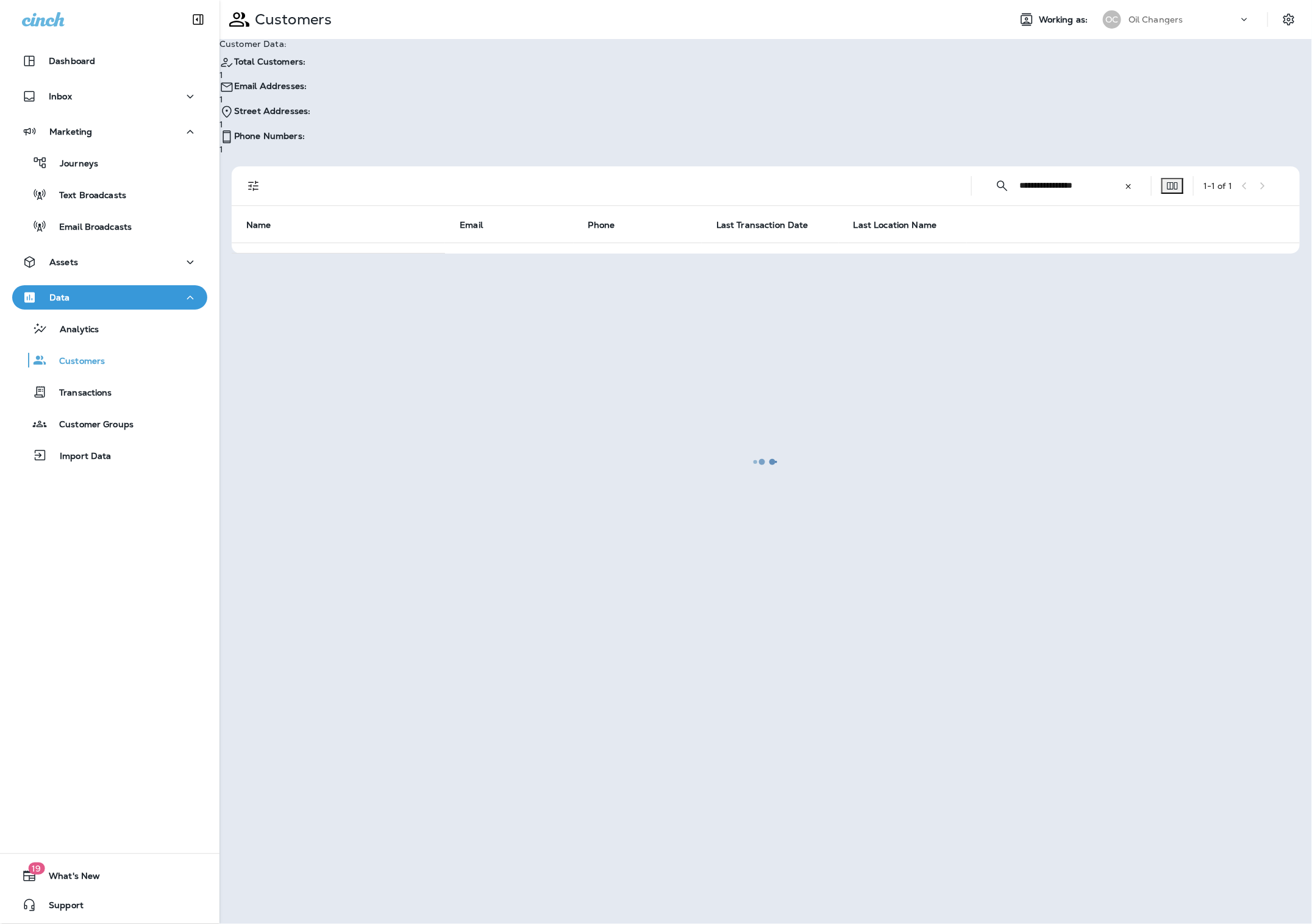
type input "**********"
click at [527, 457] on div at bounding box center [765, 462] width 1090 height 922
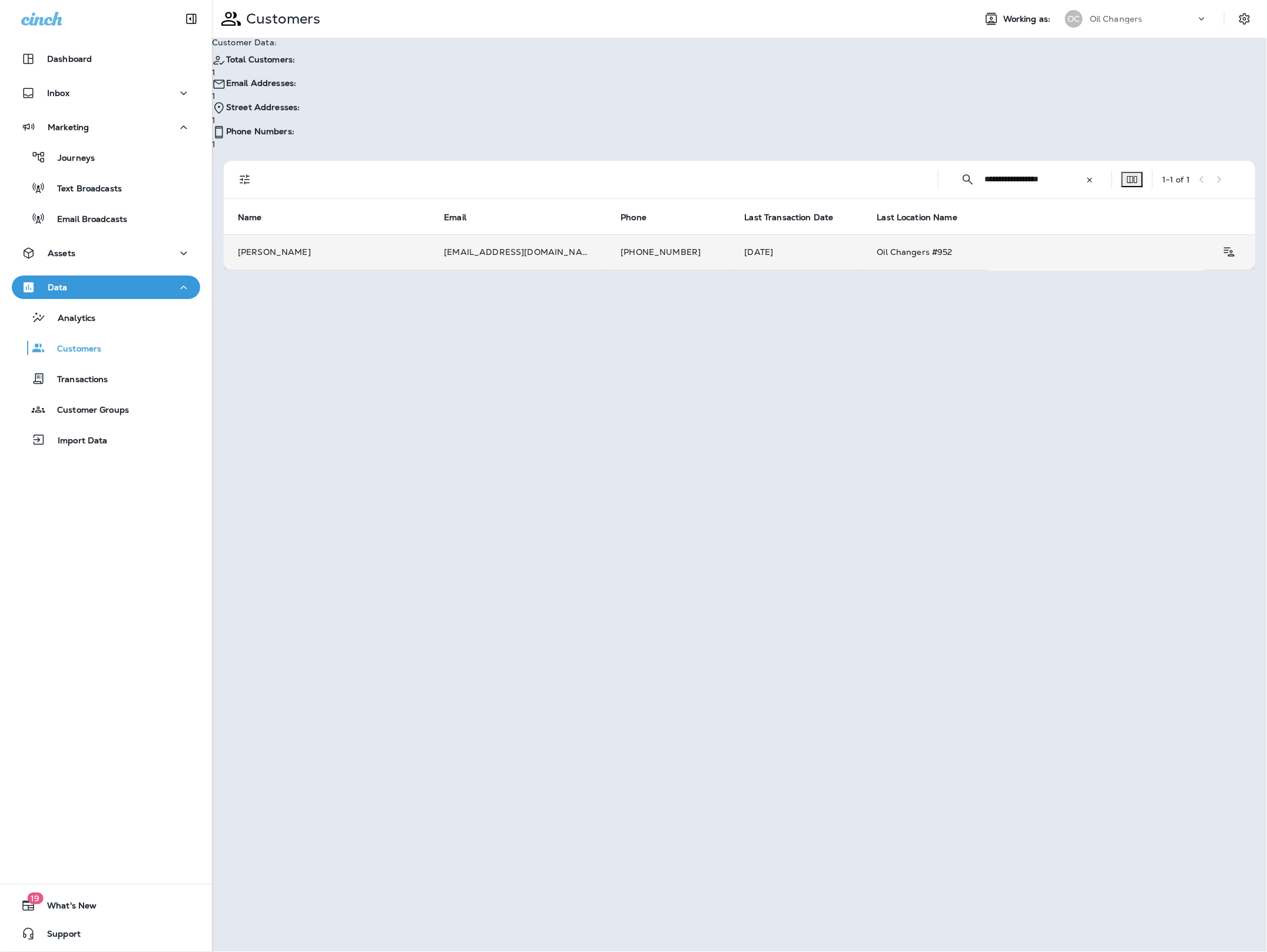
click at [390, 235] on td "[PERSON_NAME]" at bounding box center [327, 252] width 206 height 36
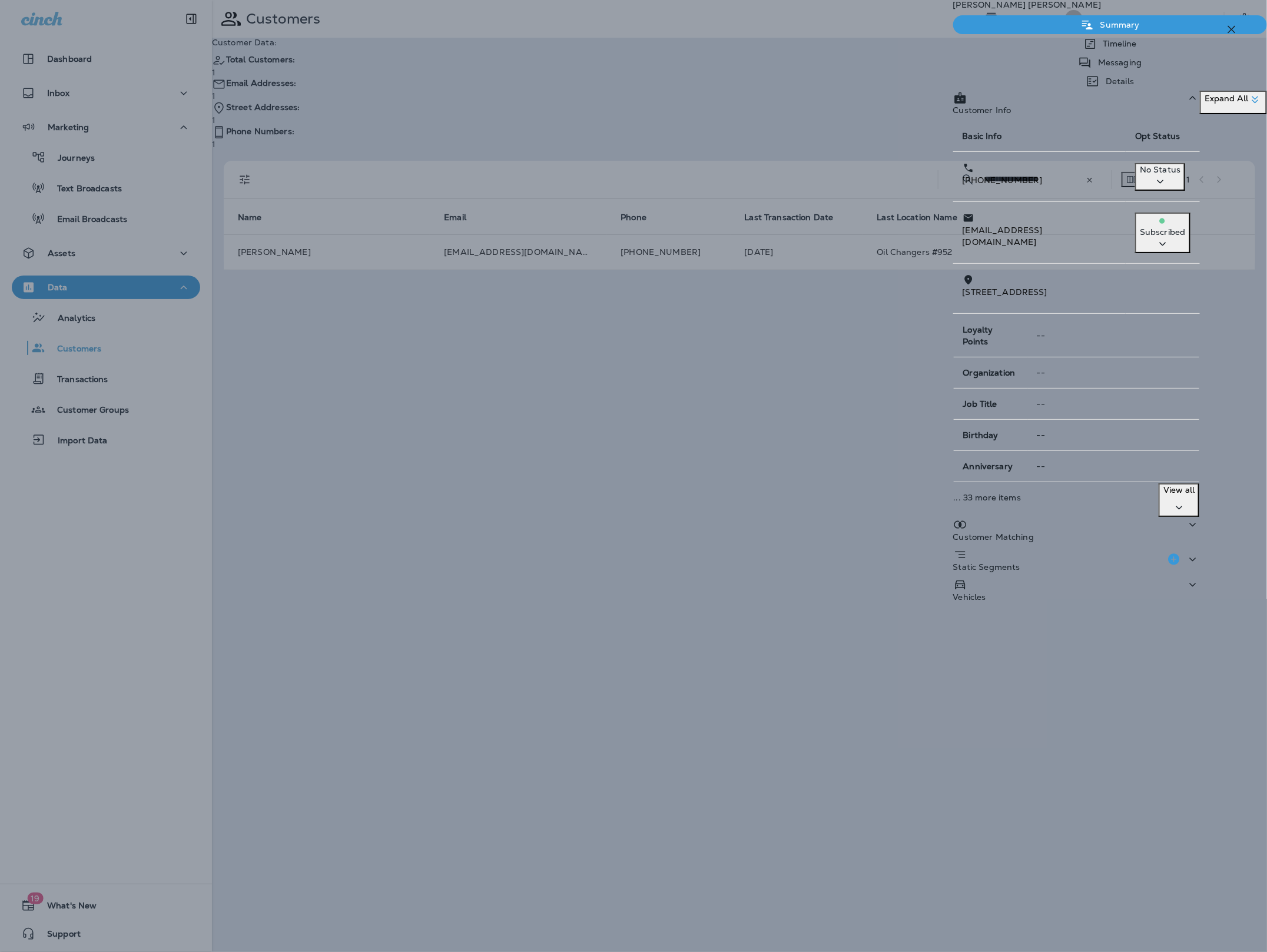
click at [1098, 49] on p "Timeline" at bounding box center [1117, 44] width 40 height 9
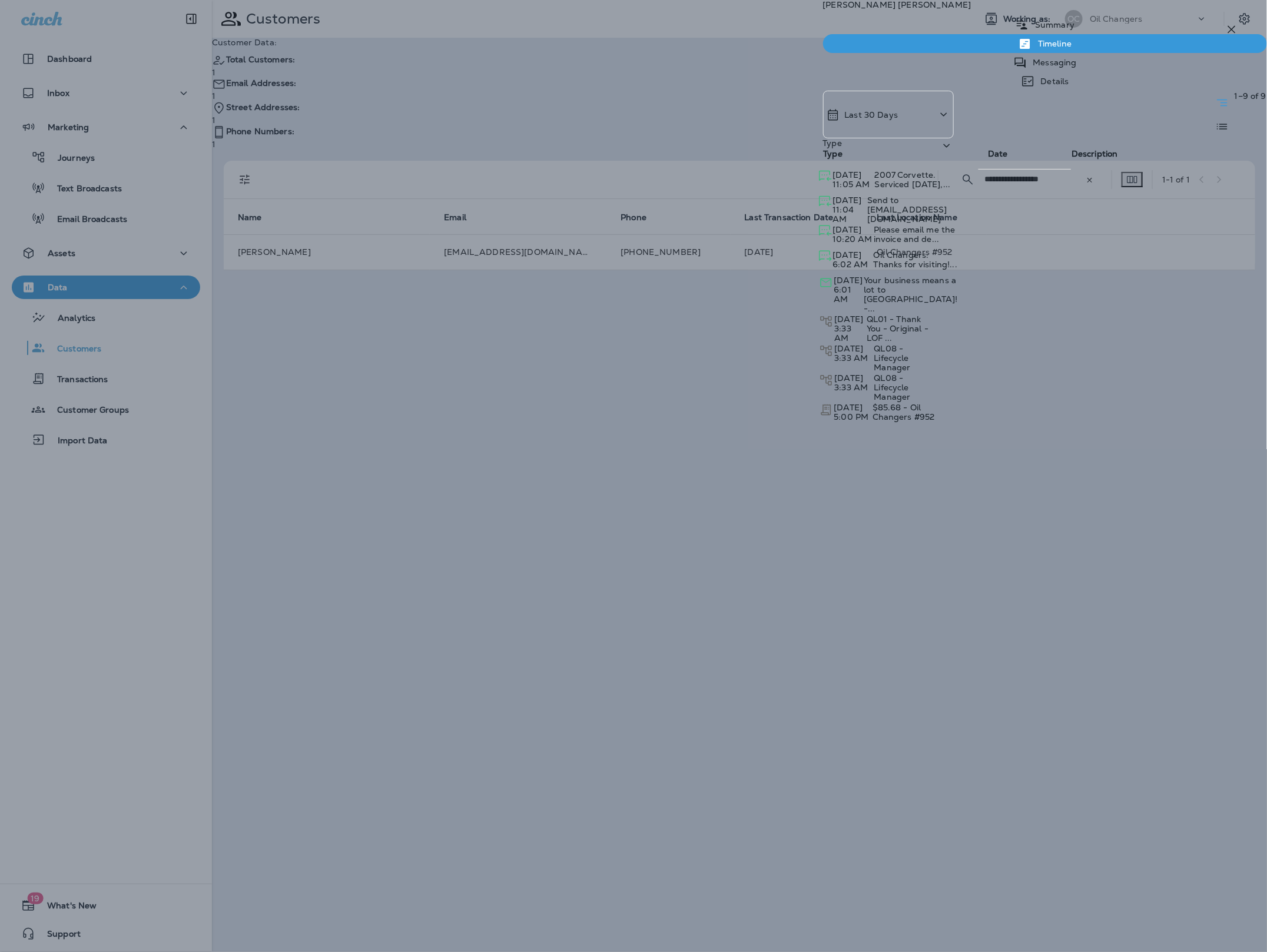
click at [899, 121] on div "Last 30 Days" at bounding box center [862, 115] width 72 height 14
click at [923, 166] on div "All" at bounding box center [936, 155] width 184 height 24
click at [954, 139] on div "Type" at bounding box center [888, 162] width 131 height 48
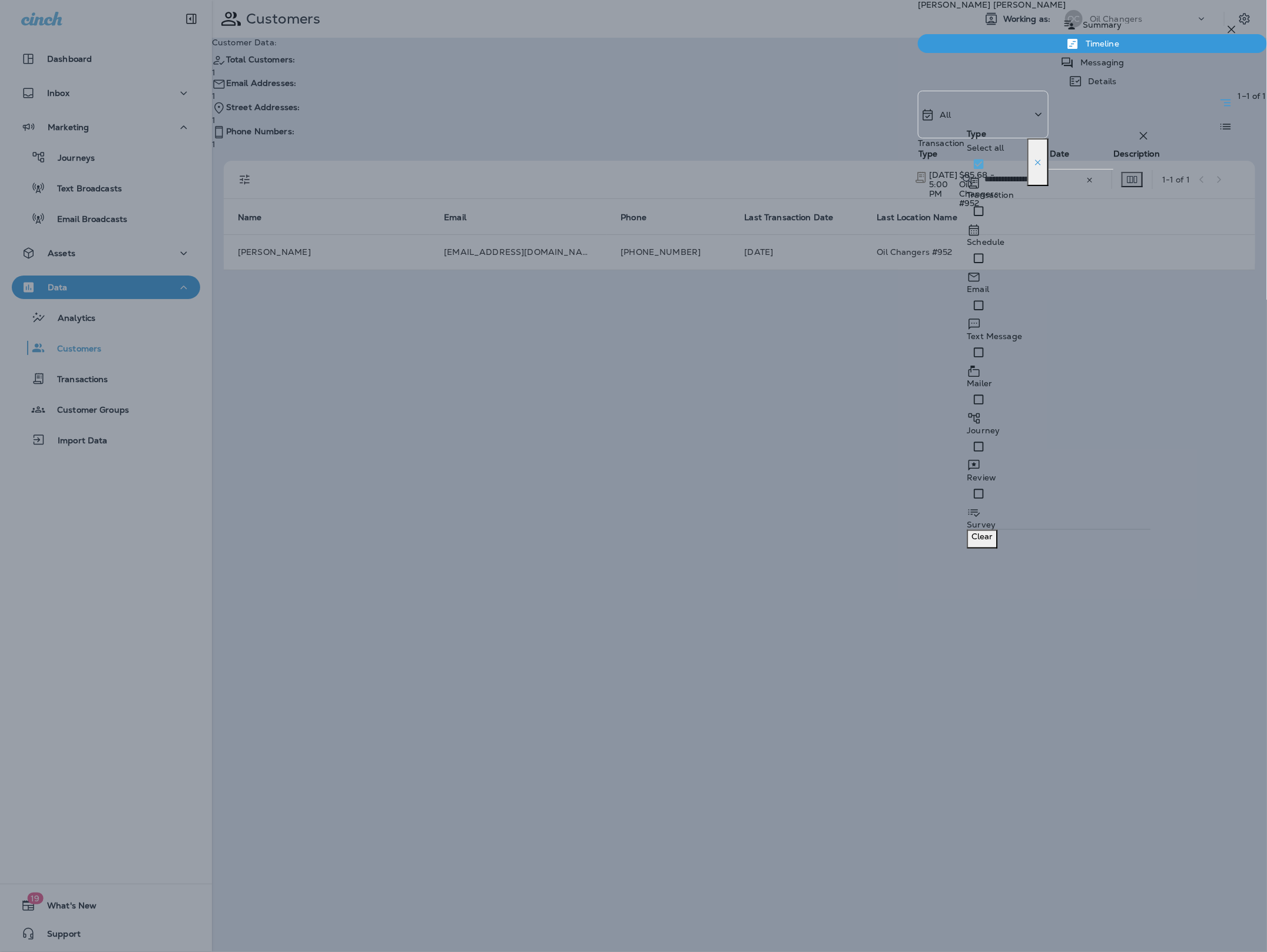
drag, startPoint x: 926, startPoint y: 219, endPoint x: 941, endPoint y: 213, distance: 16.2
click at [926, 209] on div "All Transaction Type Date Description [DATE] 5:00 PM $85.68 - Oil Changers #952…" at bounding box center [1092, 149] width 349 height 118
click at [958, 187] on p "[DATE] 5:00 PM" at bounding box center [944, 184] width 29 height 28
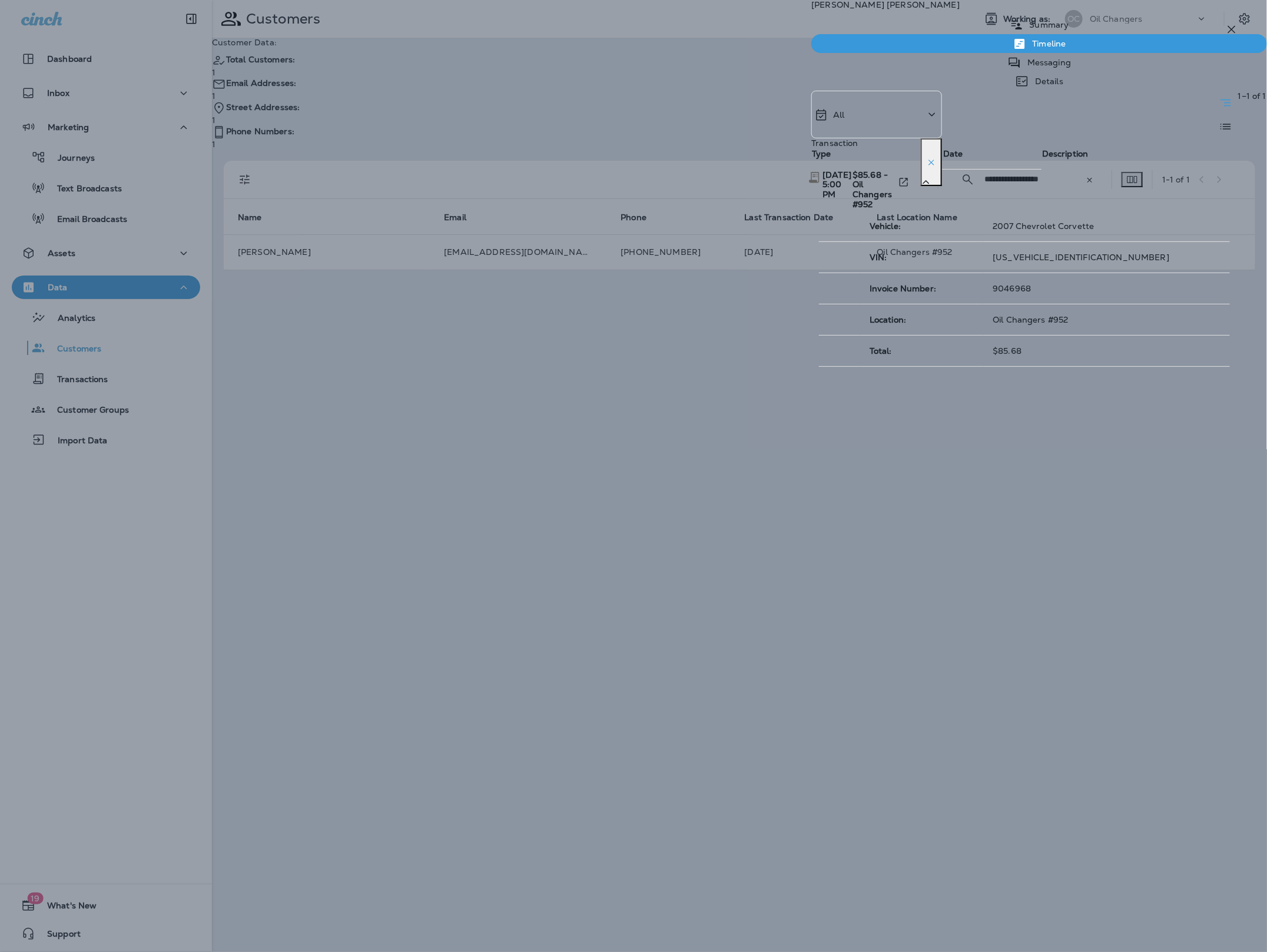
drag, startPoint x: 1072, startPoint y: 278, endPoint x: 1016, endPoint y: 278, distance: 56.0
click at [1016, 278] on tr "Invoice Number: 9046968" at bounding box center [1025, 288] width 411 height 31
copy tr "9046968"
